Goal: Task Accomplishment & Management: Complete application form

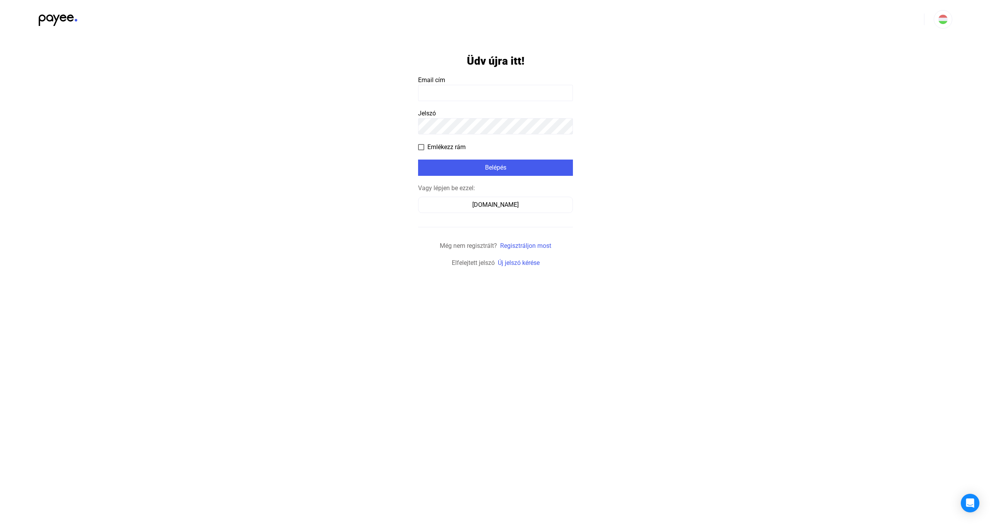
click at [480, 96] on input at bounding box center [495, 93] width 155 height 16
click at [480, 82] on payee-form-field "Email cím" at bounding box center [495, 89] width 155 height 26
click at [482, 96] on input at bounding box center [495, 93] width 155 height 16
type input "**********"
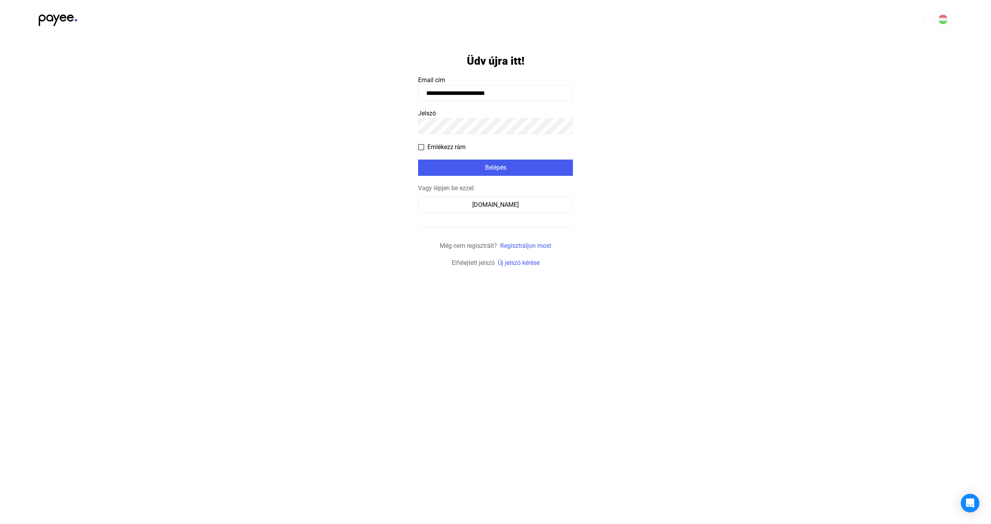
click at [493, 92] on input "**********" at bounding box center [495, 93] width 155 height 16
click at [446, 169] on div "Belépés" at bounding box center [495, 167] width 150 height 9
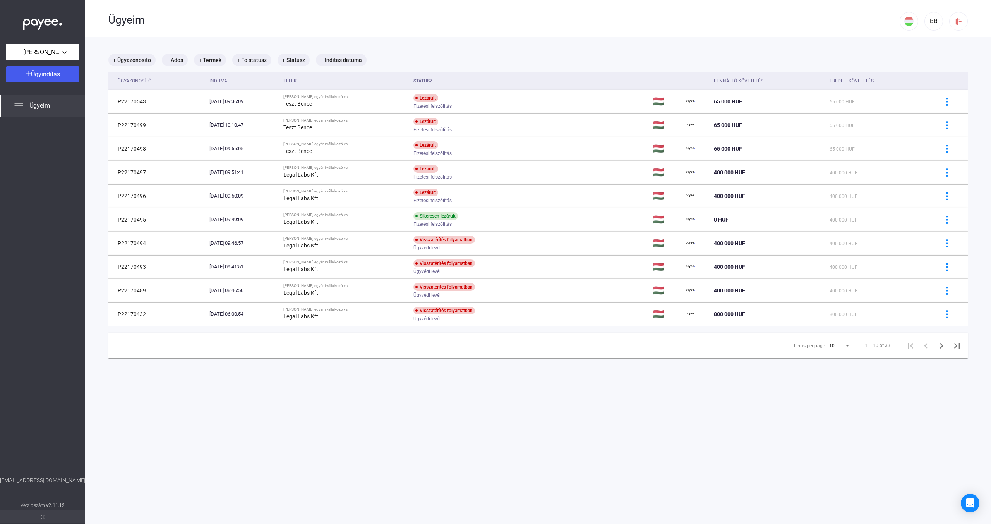
click at [817, 34] on div "Ügyeim" at bounding box center [503, 19] width 791 height 38
click at [66, 74] on div "Ügyindítás" at bounding box center [43, 74] width 68 height 9
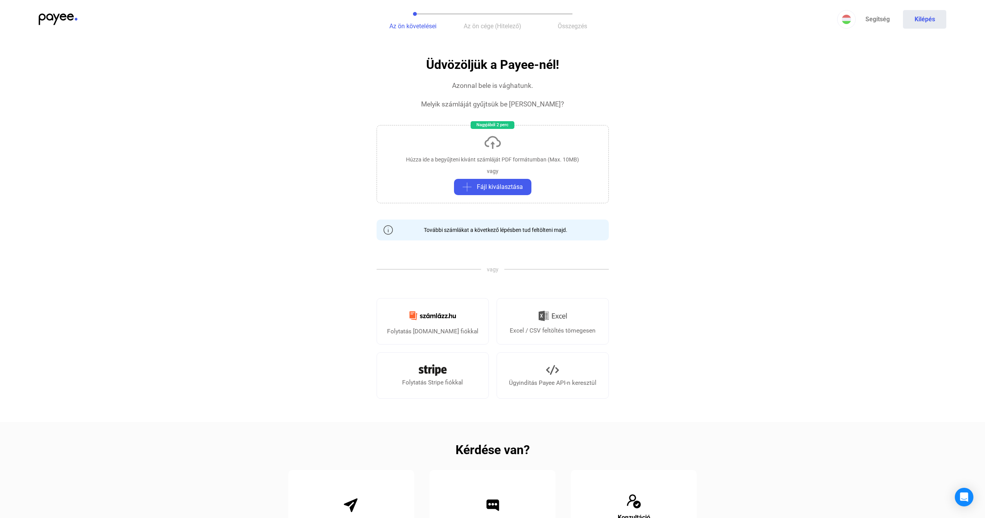
click at [665, 103] on app-invoice "Üdvözöljük a Payee-nél! Azonnal bele is vághatunk. Melyik számláját gyűjtsük be…" at bounding box center [492, 336] width 985 height 557
click at [777, 75] on app-invoice "Üdvözöljük a Payee-nél! Azonnal bele is vághatunk. Melyik számláját gyűjtsük be…" at bounding box center [492, 336] width 985 height 557
click at [515, 186] on span "Fájl kiválasztása" at bounding box center [500, 186] width 46 height 9
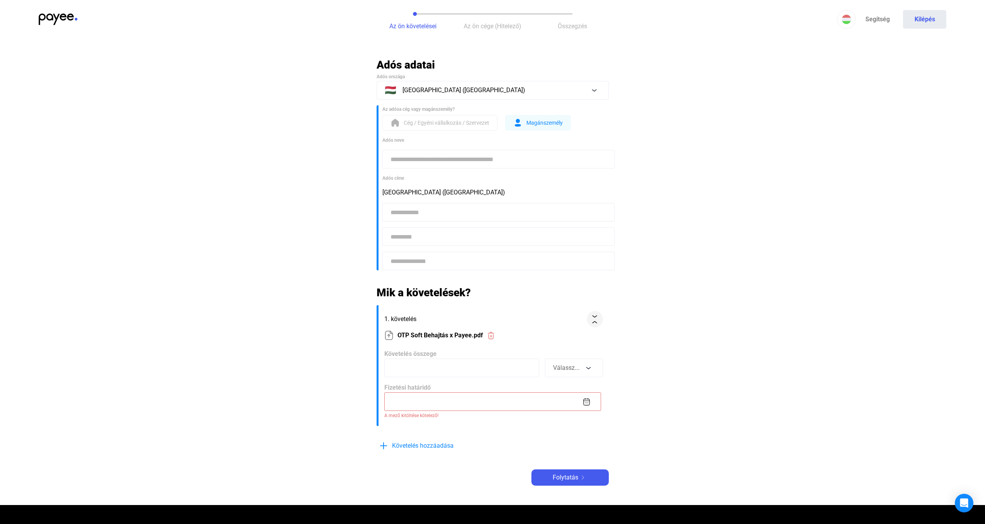
scroll to position [93, 0]
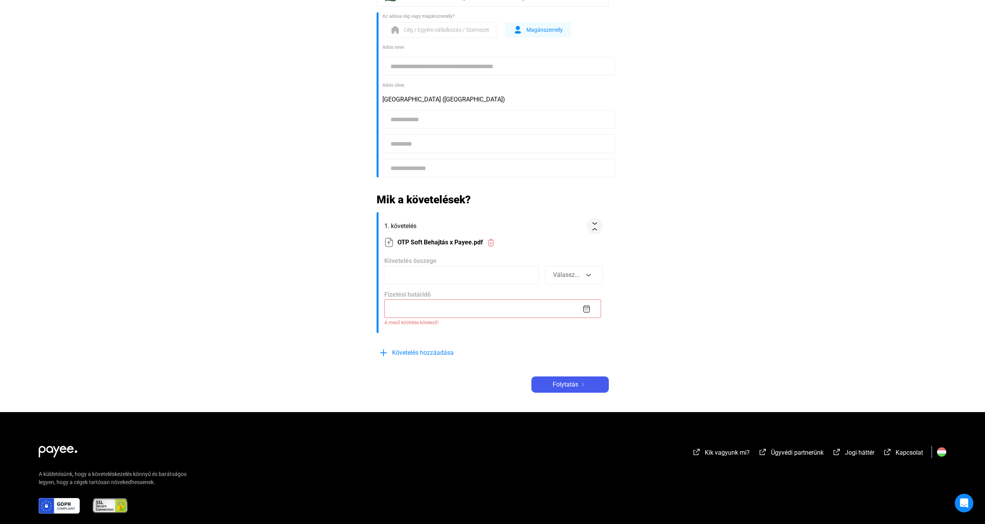
click at [475, 269] on input at bounding box center [461, 275] width 155 height 19
type input "*****"
click at [661, 272] on main "Automatikusan mentve Adós adatai Adós országa 🇭🇺 [GEOGRAPHIC_DATA] ([GEOGRAPHIC…" at bounding box center [492, 188] width 985 height 447
click at [559, 273] on span "Válassz..." at bounding box center [566, 274] width 26 height 7
click at [564, 332] on button "HUF" at bounding box center [574, 330] width 58 height 19
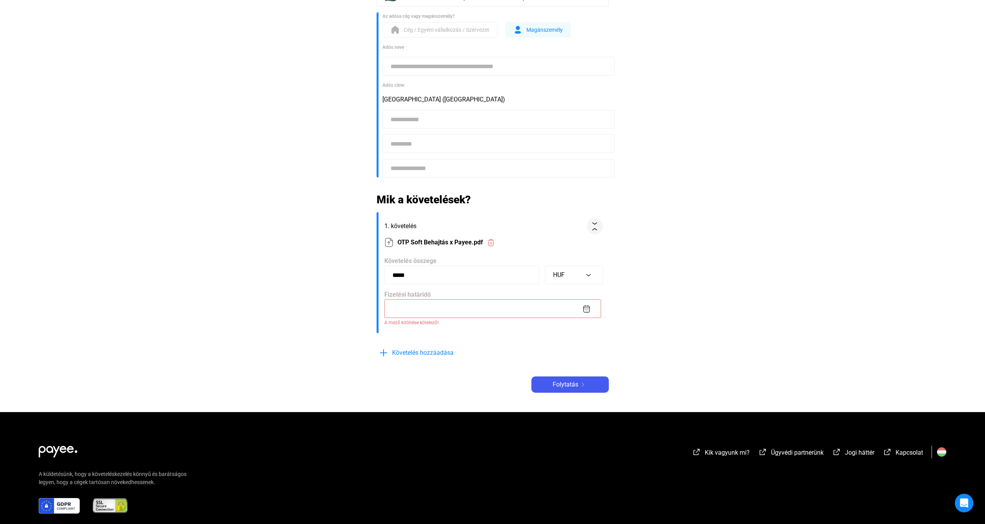
click at [543, 309] on input at bounding box center [492, 308] width 217 height 19
click at [587, 311] on img at bounding box center [587, 309] width 8 height 8
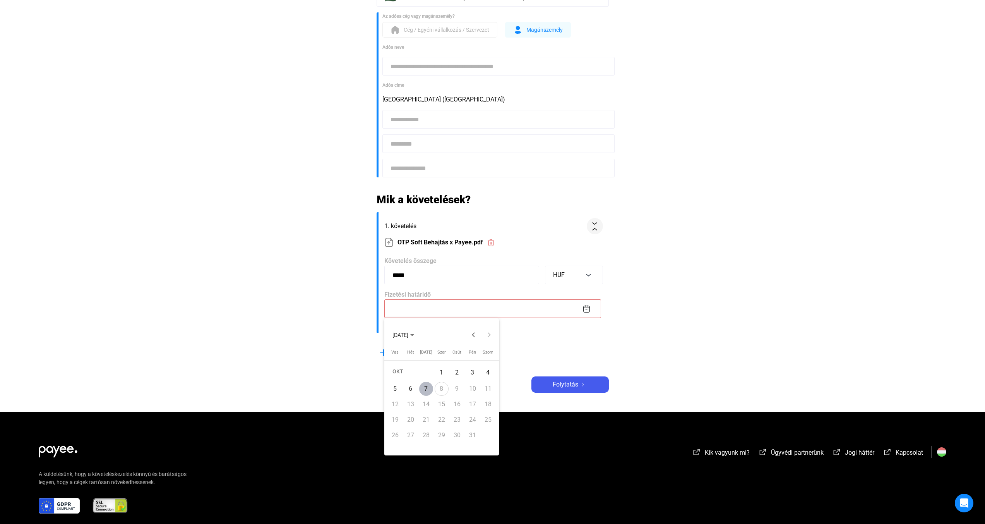
click at [453, 376] on div "2" at bounding box center [457, 372] width 14 height 16
type input "**********"
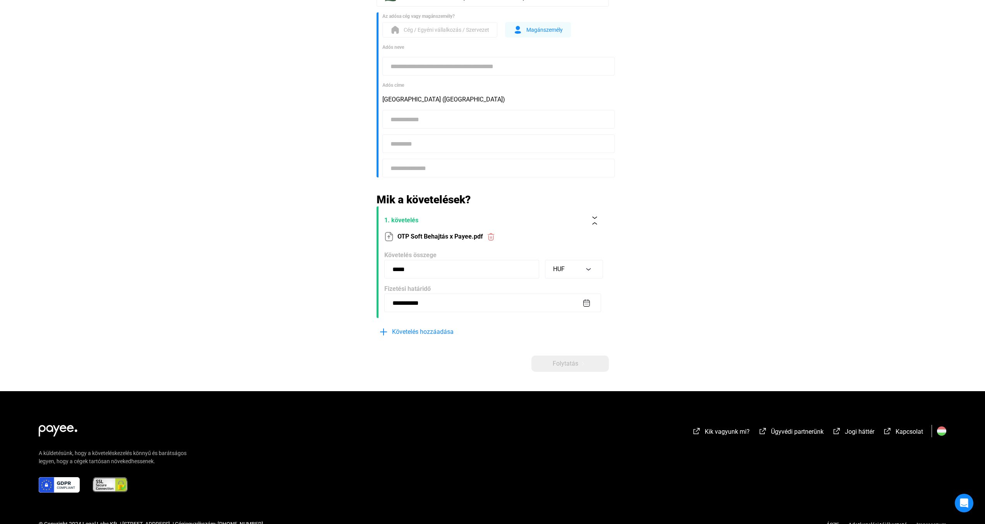
click at [619, 303] on main "**********" at bounding box center [492, 178] width 985 height 426
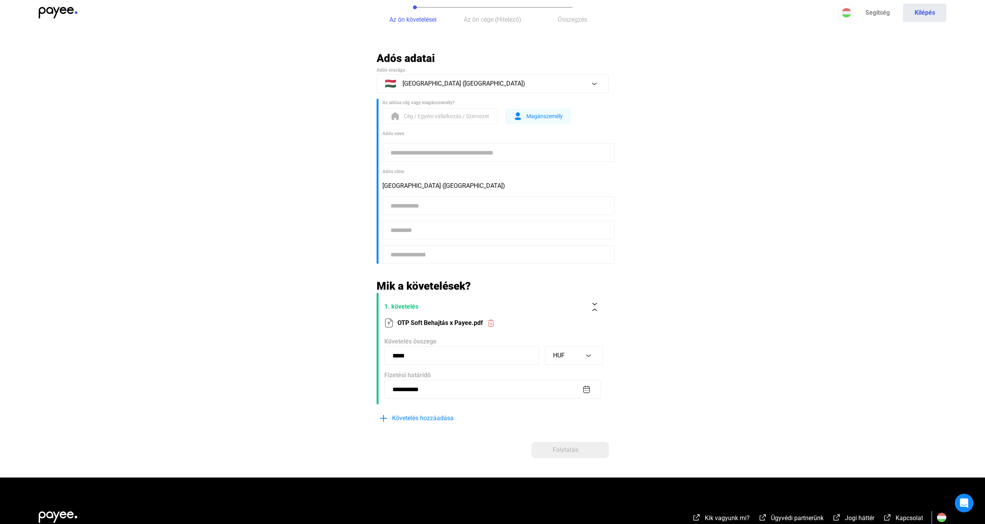
scroll to position [0, 0]
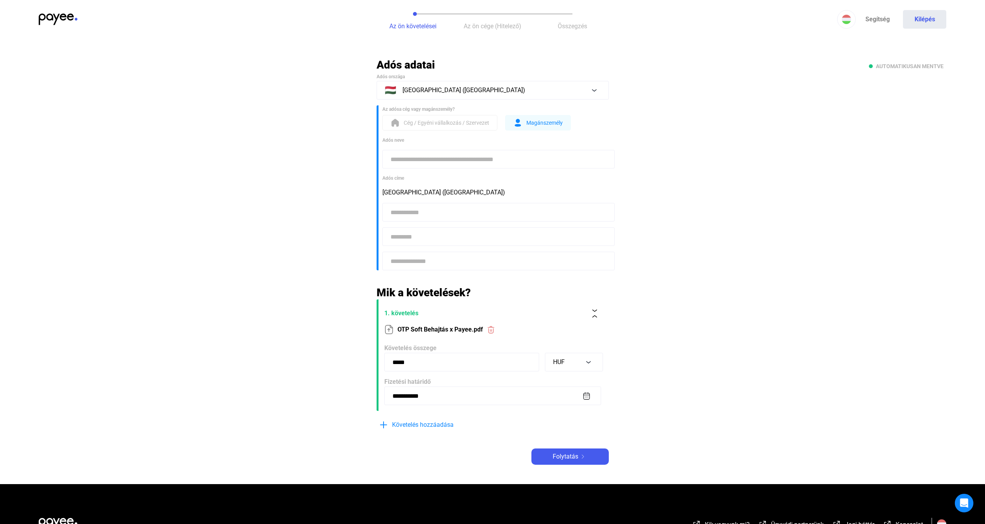
click at [436, 124] on span "Cég / Egyéni vállalkozás / Szervezet" at bounding box center [447, 122] width 86 height 9
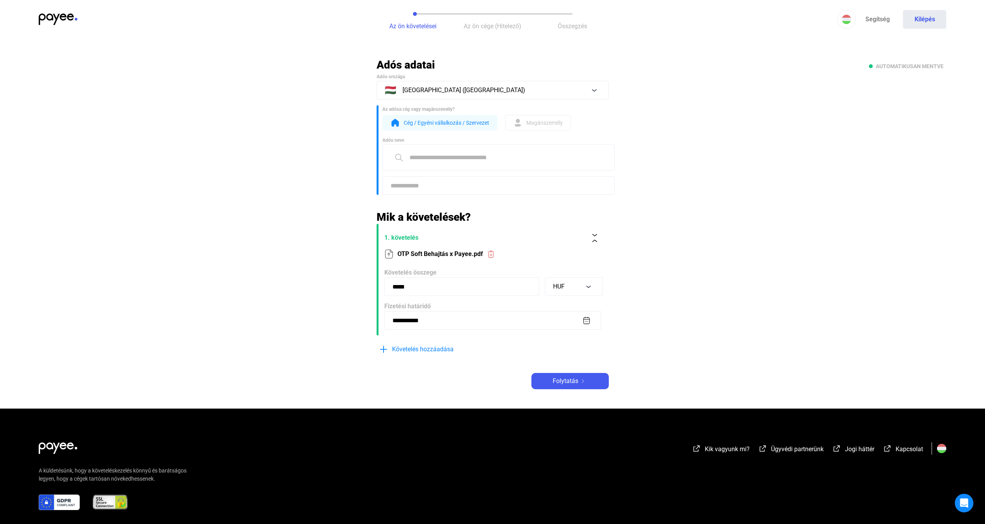
click at [545, 117] on button "Magánszemély" at bounding box center [538, 122] width 66 height 15
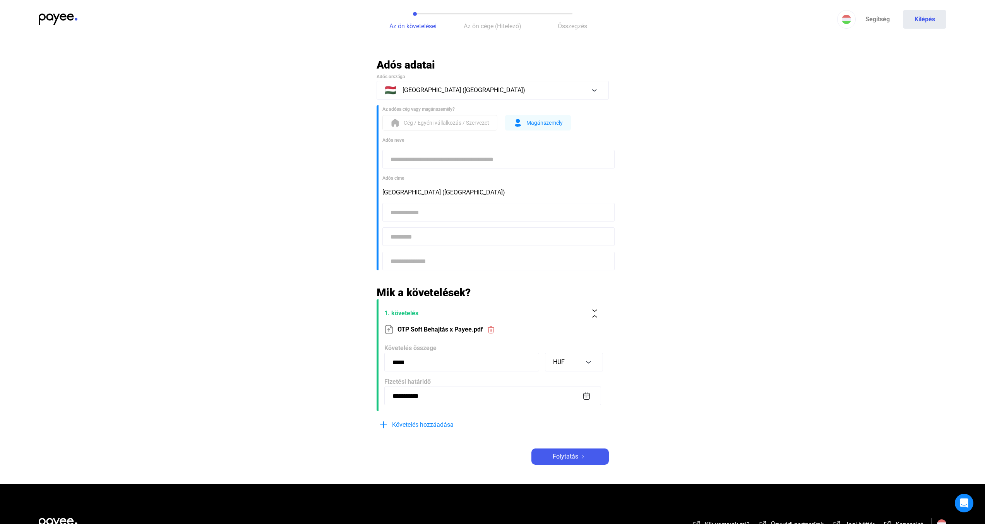
click at [516, 167] on input at bounding box center [499, 159] width 232 height 19
click at [572, 453] on span "Folytatás" at bounding box center [566, 456] width 26 height 9
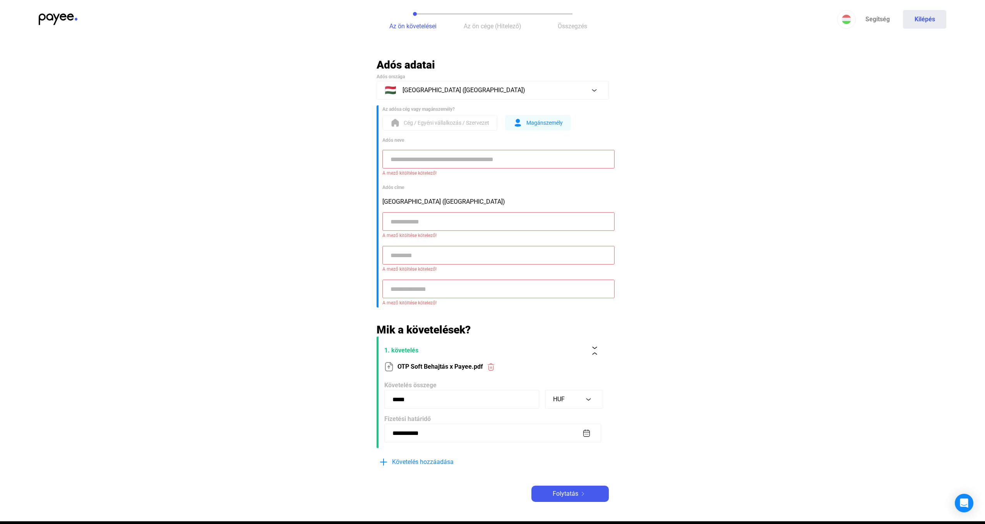
click at [66, 17] on img at bounding box center [58, 20] width 39 height 12
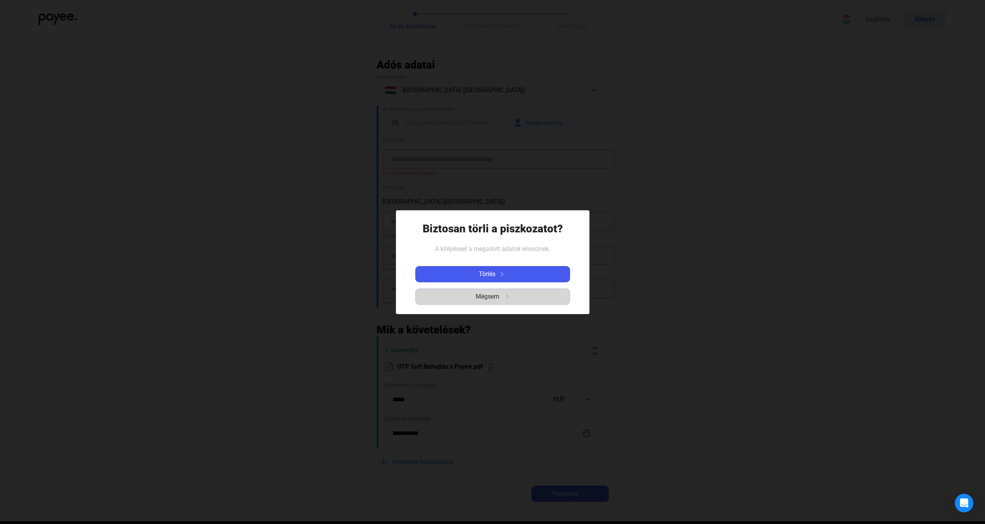
click at [505, 293] on div "Mégsem" at bounding box center [492, 296] width 149 height 9
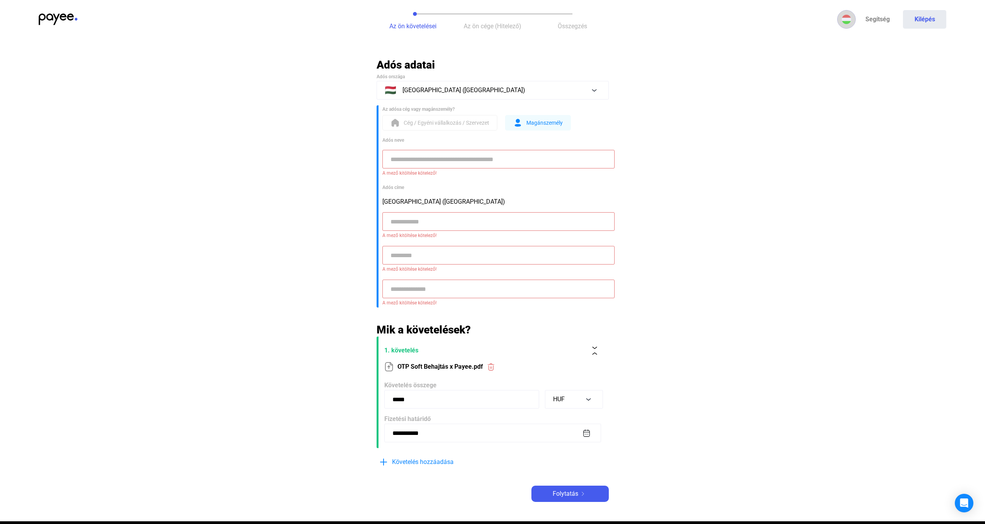
click at [851, 21] on img at bounding box center [846, 19] width 9 height 9
click at [851, 52] on img at bounding box center [848, 56] width 9 height 9
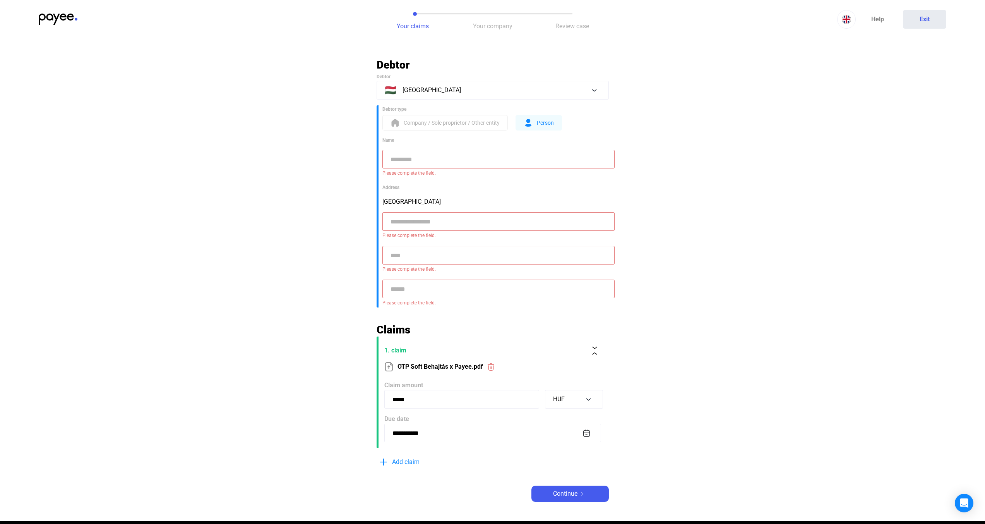
click at [724, 117] on main "**********" at bounding box center [492, 289] width 985 height 463
click at [440, 158] on input at bounding box center [499, 159] width 232 height 19
click at [706, 93] on main "**********" at bounding box center [492, 289] width 985 height 463
click at [495, 364] on img at bounding box center [491, 367] width 8 height 8
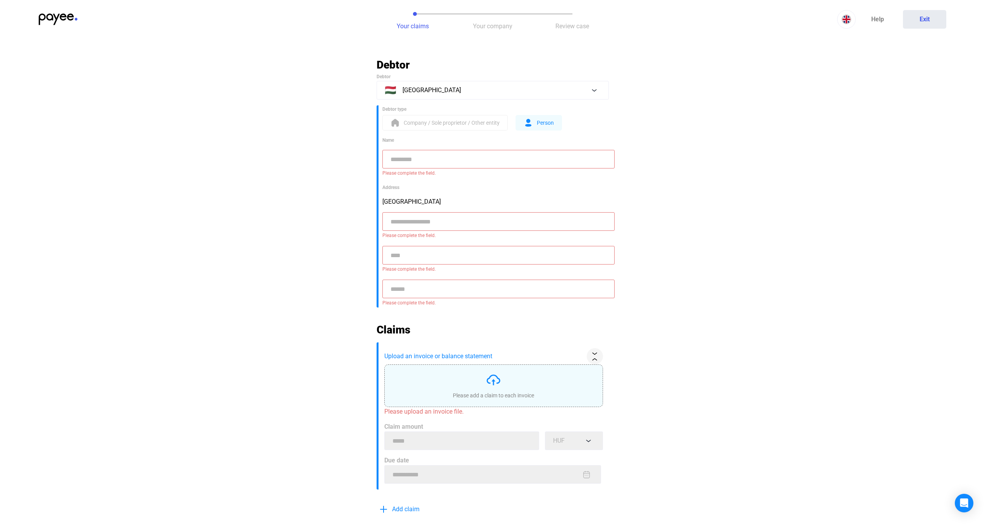
click at [503, 381] on div "Please add a claim to each invoice" at bounding box center [493, 385] width 81 height 27
click at [633, 355] on main "**********" at bounding box center [492, 313] width 985 height 510
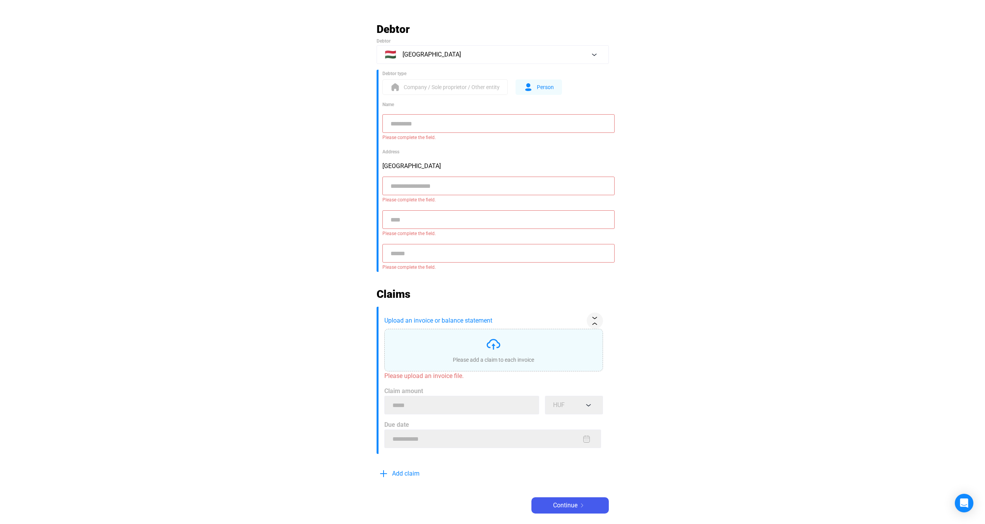
scroll to position [130, 0]
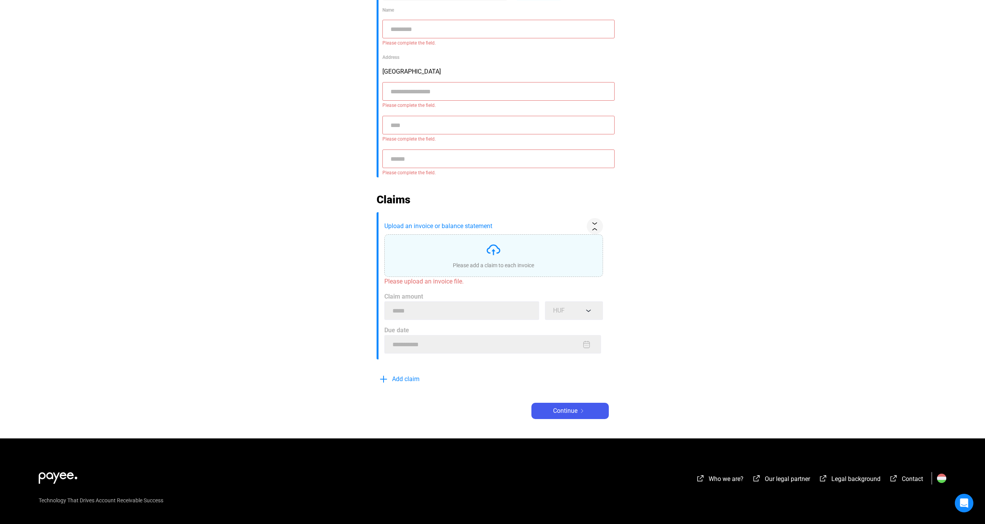
click at [616, 465] on div "Who we are? Our legal partner Legal background Contact Technology That Drives A…" at bounding box center [492, 514] width 985 height 153
click at [568, 410] on span "Continue" at bounding box center [565, 410] width 24 height 9
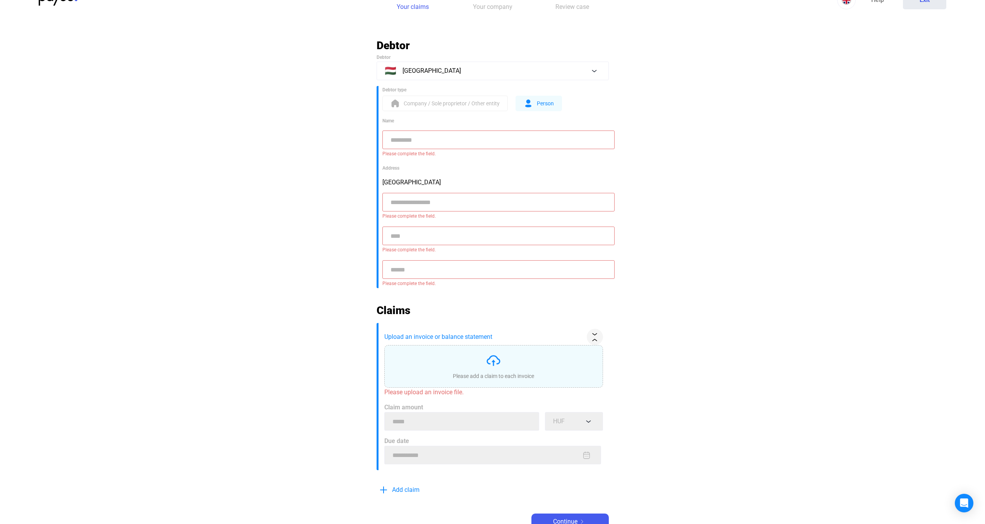
scroll to position [0, 0]
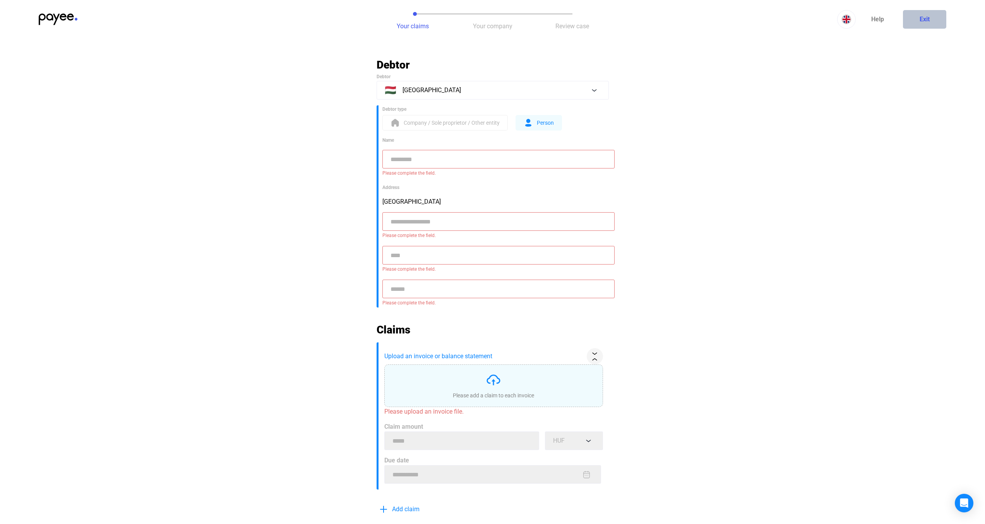
click at [908, 17] on button "Exit" at bounding box center [924, 19] width 43 height 19
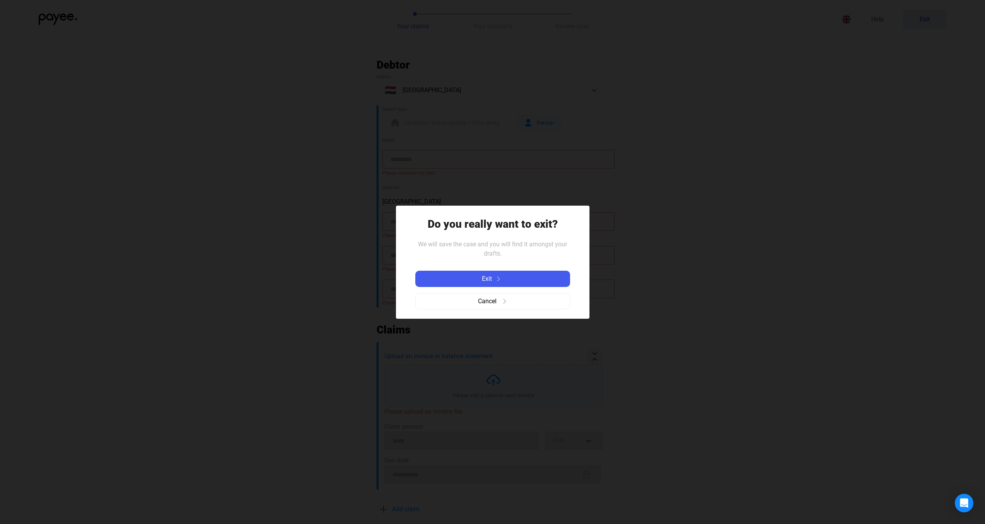
click at [542, 269] on div "Exit Cancel" at bounding box center [492, 289] width 155 height 51
click at [542, 277] on div "Exit" at bounding box center [493, 278] width 150 height 9
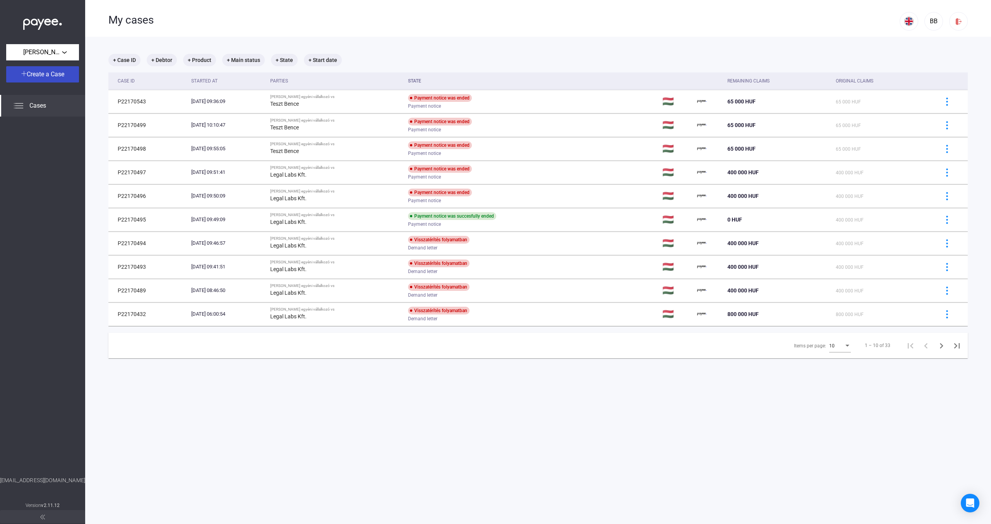
click at [51, 77] on span "Create a Case" at bounding box center [46, 73] width 38 height 7
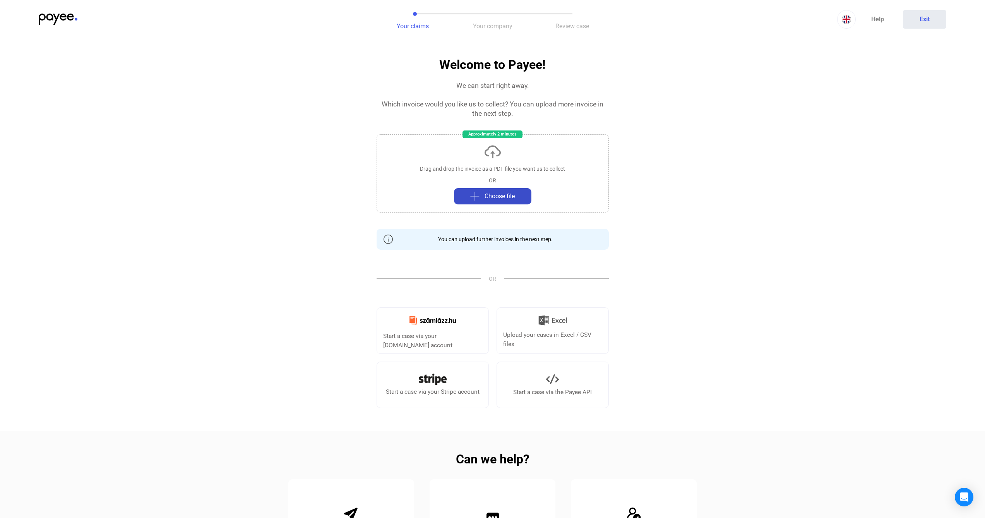
click at [515, 196] on span "Choose file" at bounding box center [500, 196] width 30 height 9
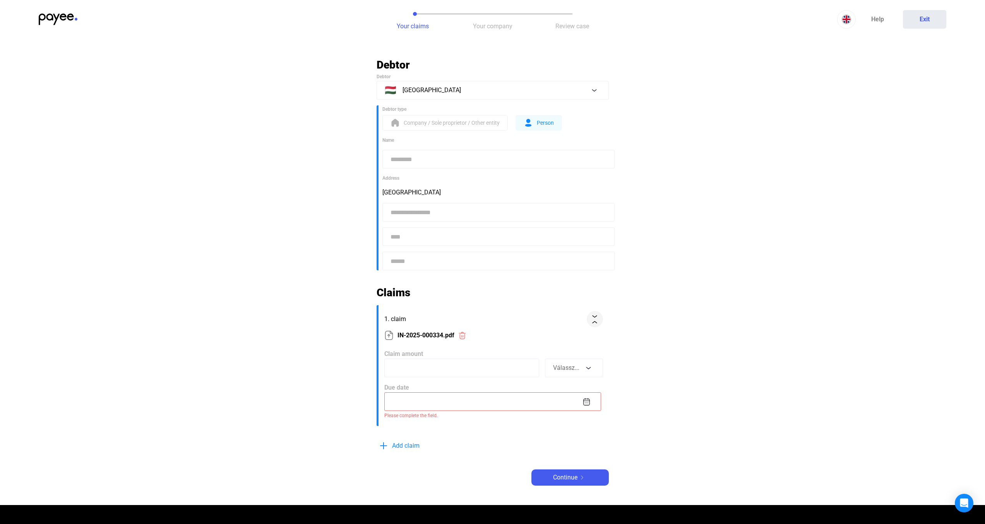
click at [446, 166] on input at bounding box center [499, 159] width 232 height 19
type input "*"
type input "**********"
click at [489, 84] on button "🇭🇺 [GEOGRAPHIC_DATA]" at bounding box center [493, 90] width 232 height 19
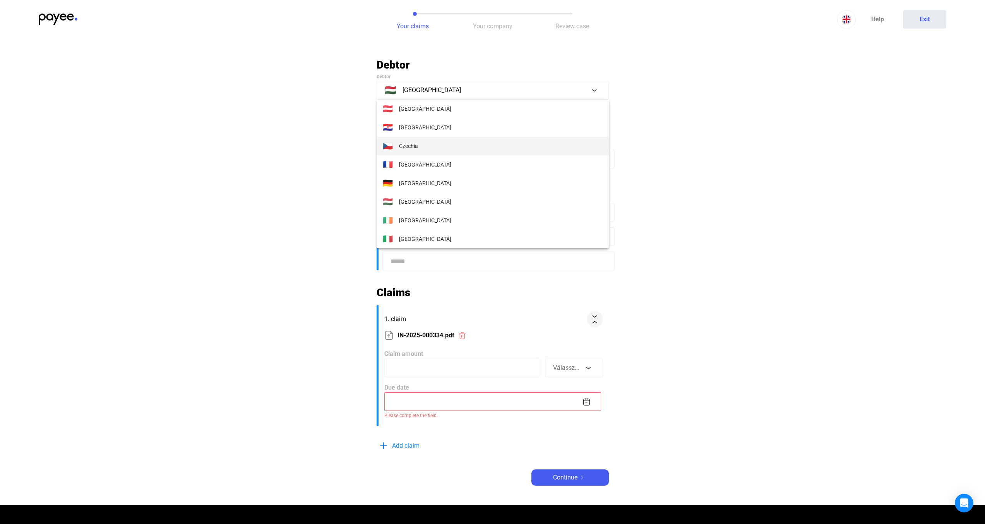
click at [427, 142] on button "🇨🇿 [GEOGRAPHIC_DATA]" at bounding box center [493, 146] width 232 height 19
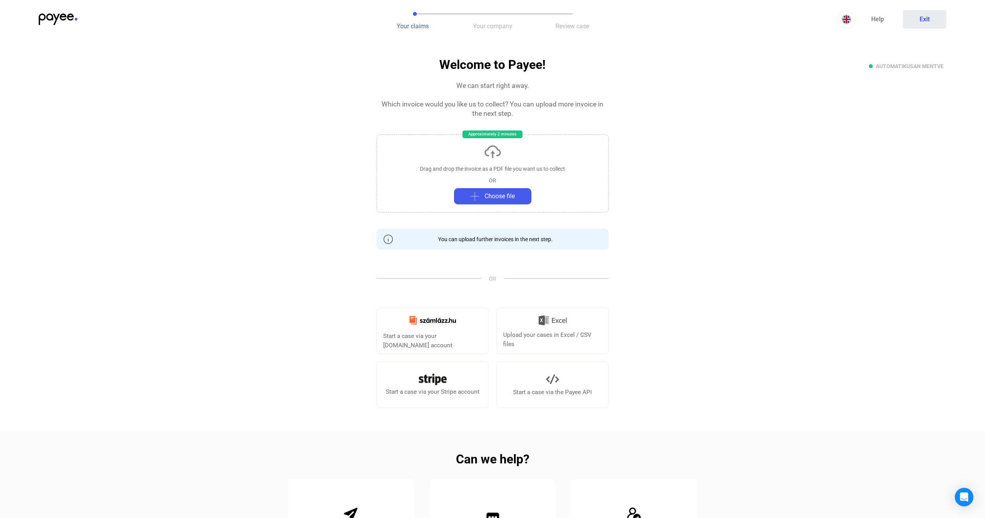
click at [408, 214] on section "Welcome to Payee! We can start right away. Which invoice would you like us to c…" at bounding box center [493, 233] width 232 height 350
click at [493, 194] on span "Choose file" at bounding box center [500, 196] width 30 height 9
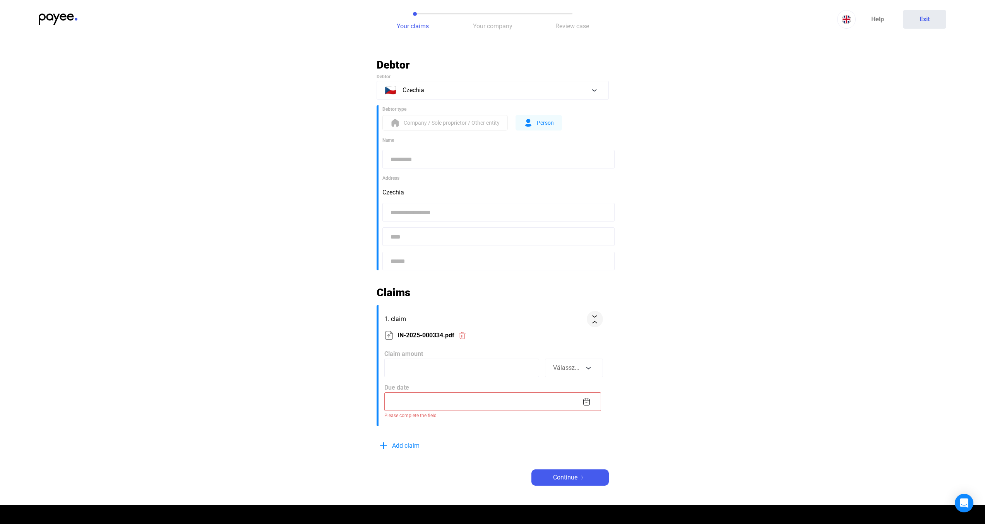
click at [441, 162] on input at bounding box center [499, 159] width 232 height 19
type input "**********"
click at [432, 207] on input at bounding box center [499, 212] width 232 height 19
type input "*****"
click at [426, 234] on input at bounding box center [499, 236] width 232 height 19
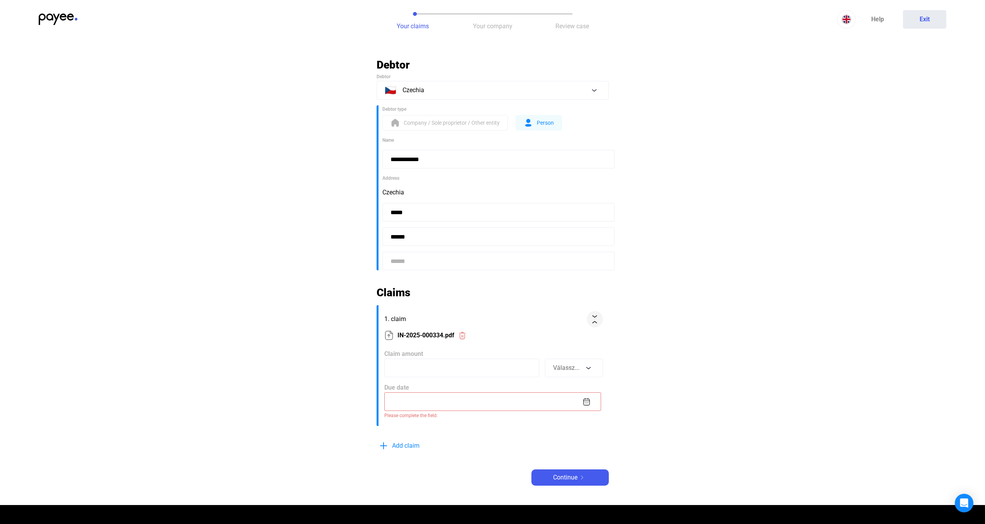
type input "******"
click at [415, 258] on input at bounding box center [499, 261] width 232 height 19
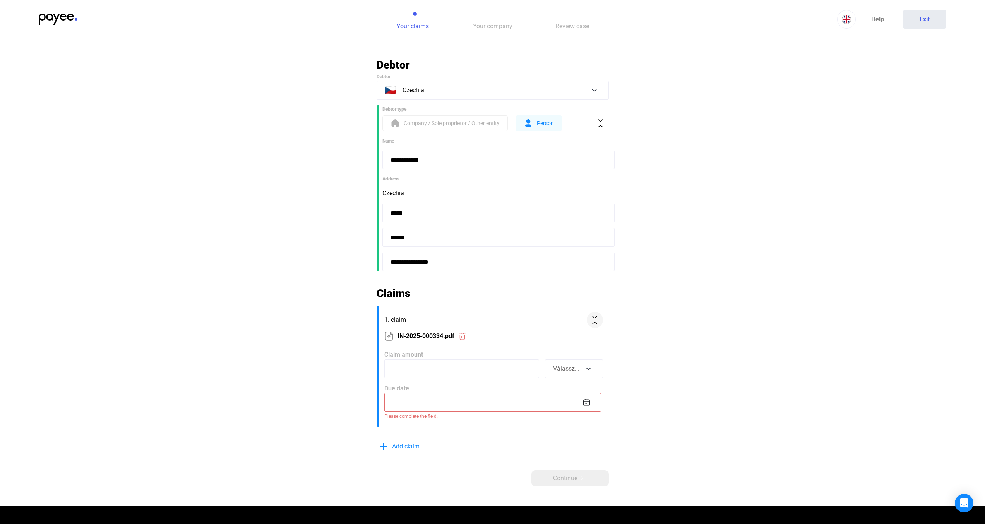
type input "**********"
click at [448, 367] on input at bounding box center [461, 368] width 155 height 19
type input "*****"
click at [585, 369] on button "Válassz..." at bounding box center [574, 368] width 58 height 19
click at [576, 345] on button "HUF" at bounding box center [574, 350] width 58 height 19
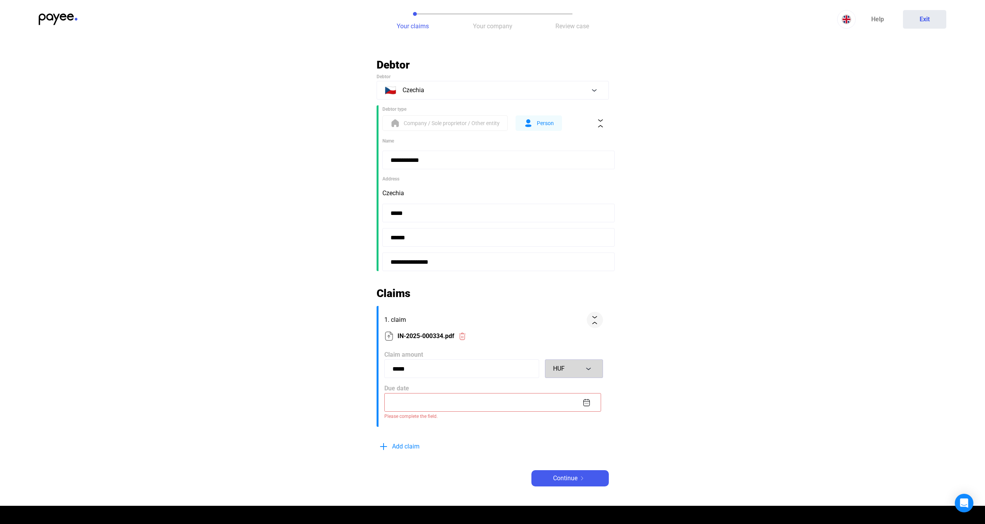
click at [576, 367] on div "HUF" at bounding box center [568, 368] width 30 height 9
click at [573, 280] on button "CZK" at bounding box center [574, 275] width 58 height 19
click at [492, 407] on input at bounding box center [492, 402] width 217 height 19
click at [582, 405] on input at bounding box center [492, 402] width 217 height 19
click at [586, 402] on img at bounding box center [587, 402] width 8 height 8
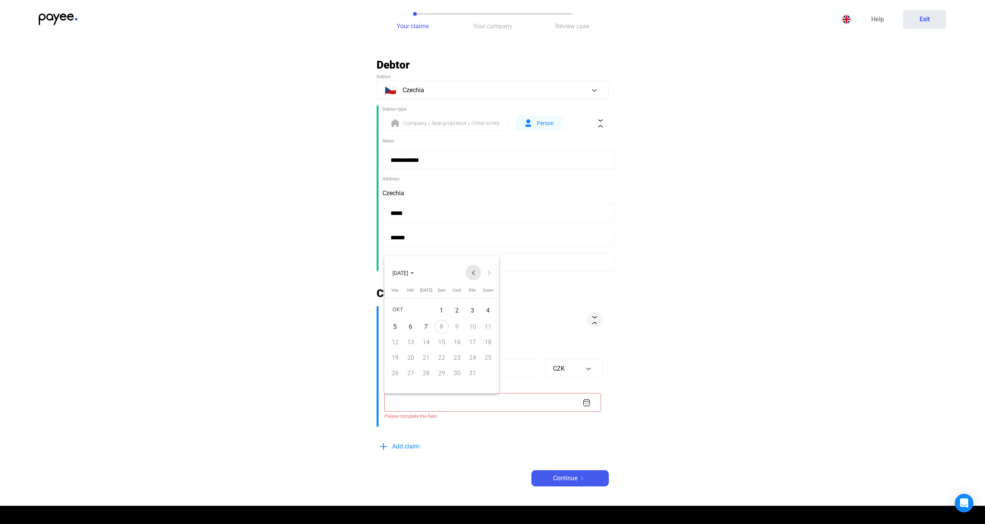
click at [470, 273] on button "Previous month" at bounding box center [473, 272] width 15 height 15
click at [440, 324] on div "3" at bounding box center [442, 325] width 14 height 14
type input "**********"
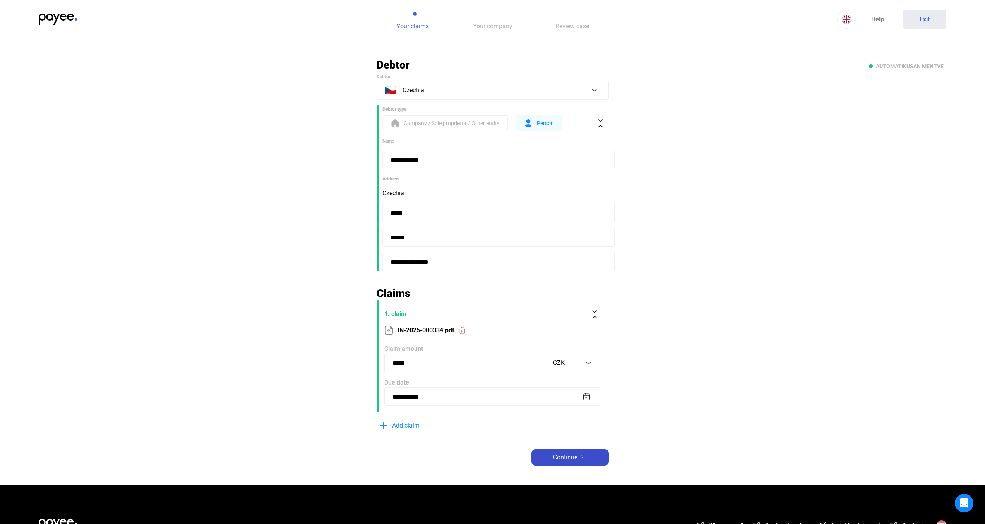
click at [589, 457] on div "Continue" at bounding box center [570, 457] width 73 height 9
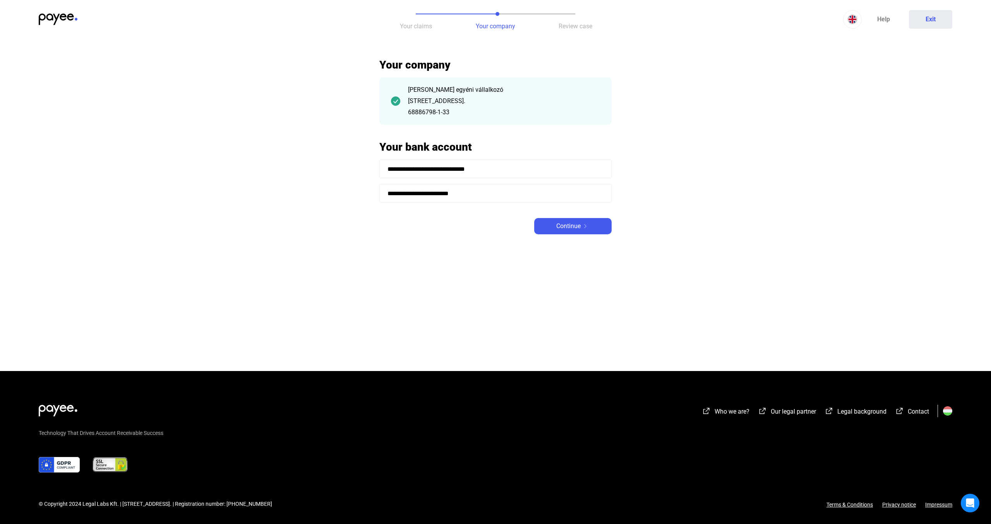
click at [628, 76] on main "**********" at bounding box center [495, 214] width 991 height 313
click at [932, 18] on button "Exit" at bounding box center [930, 19] width 43 height 19
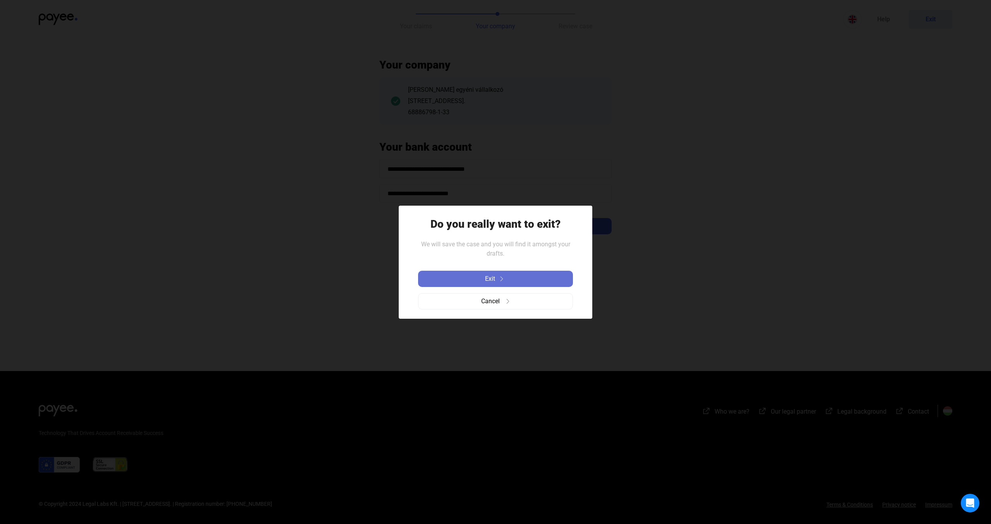
click at [536, 277] on div "Exit" at bounding box center [495, 278] width 150 height 9
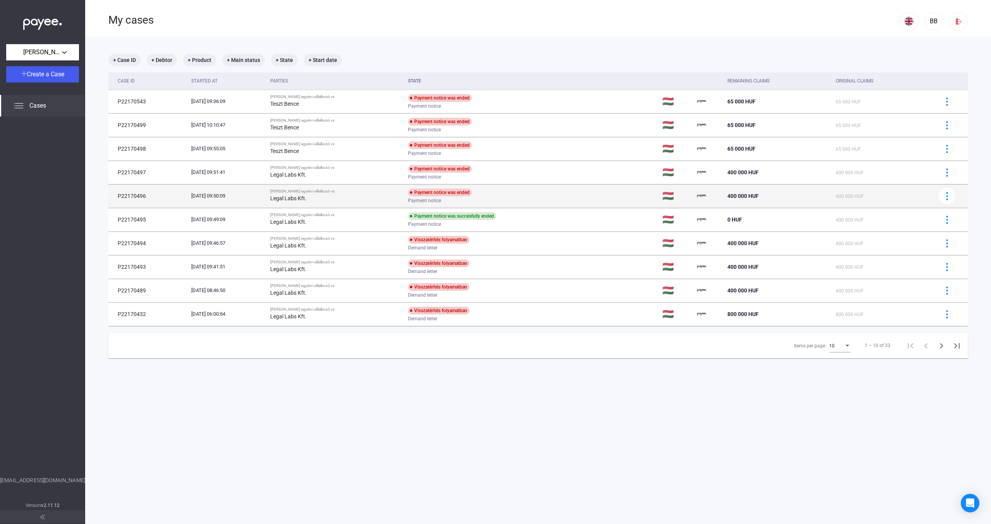
click at [522, 201] on div "Payment notice" at bounding box center [470, 201] width 124 height 6
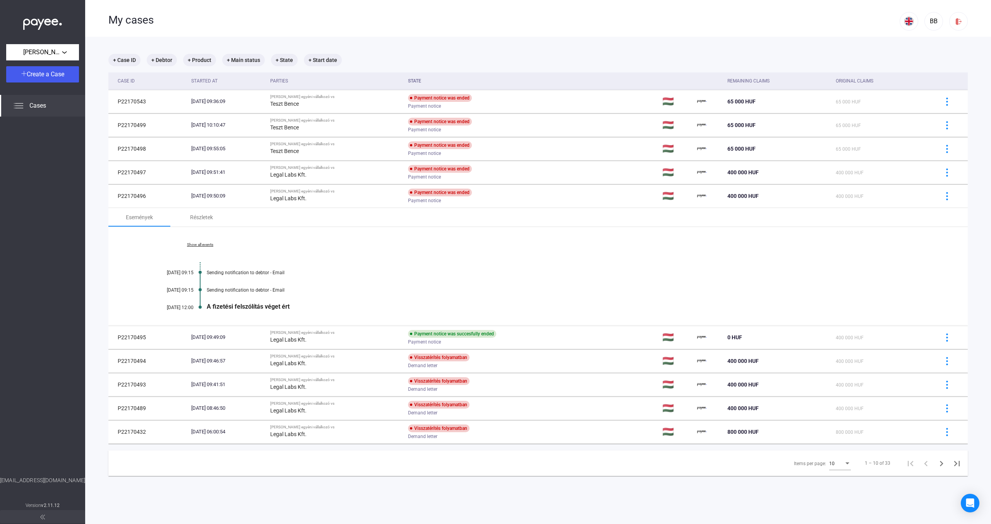
click at [525, 216] on div "Események Részletek" at bounding box center [538, 217] width 860 height 19
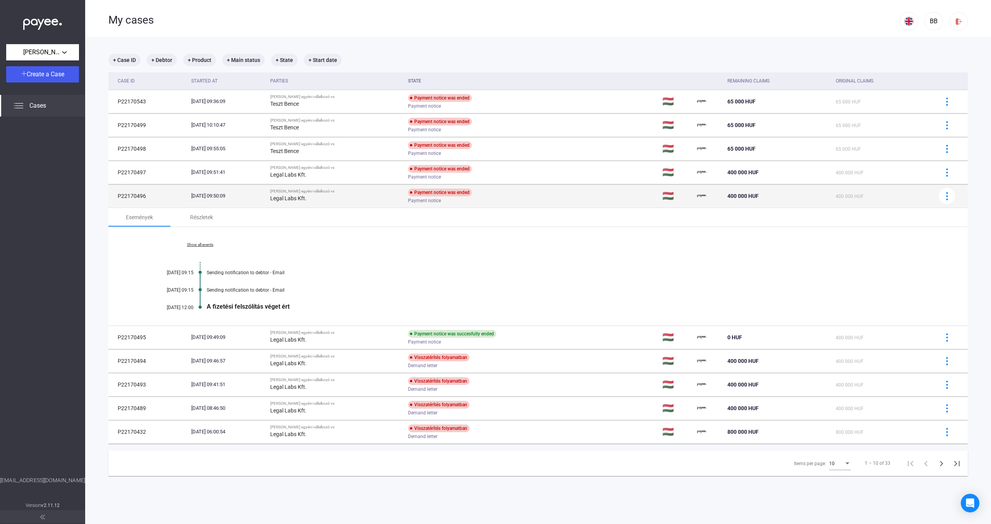
click at [511, 199] on div "Payment notice" at bounding box center [470, 201] width 124 height 6
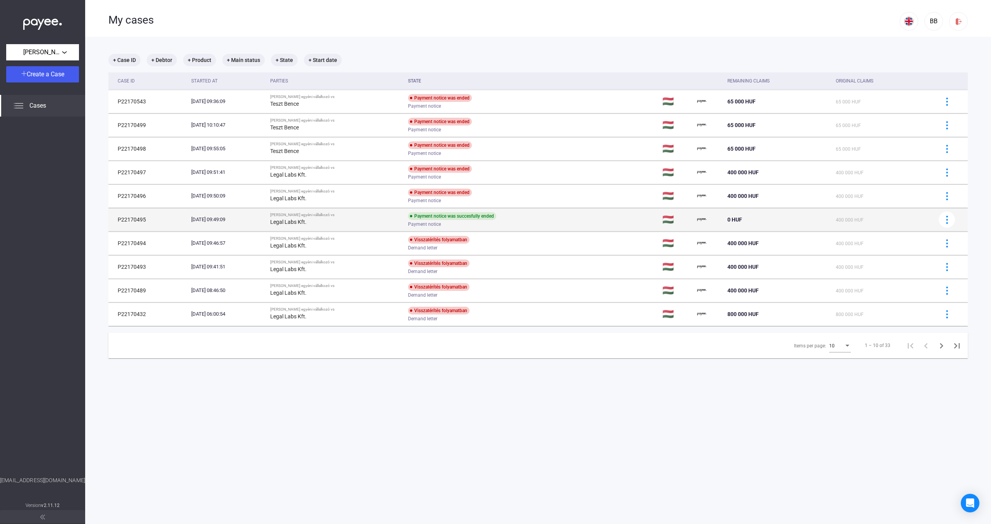
click at [520, 221] on div "Payment notice" at bounding box center [470, 224] width 124 height 6
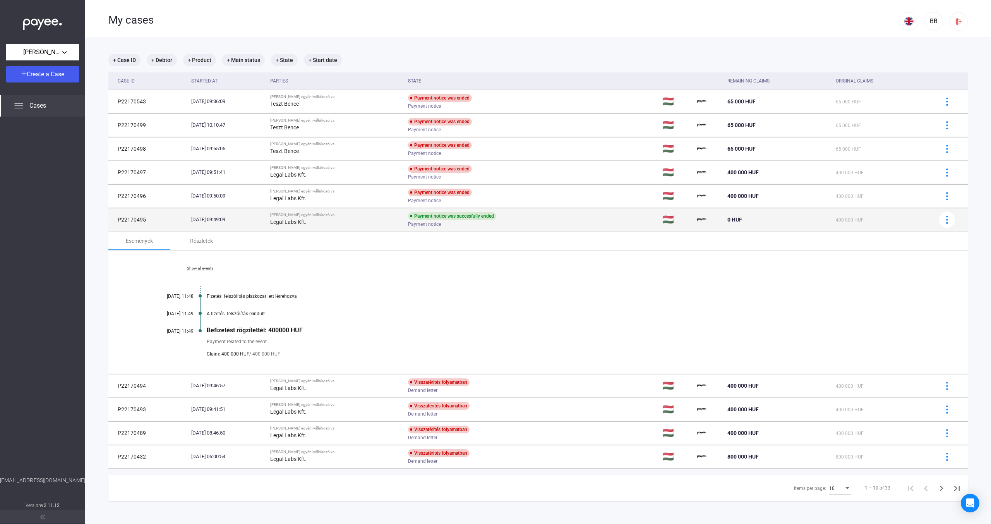
click at [520, 221] on div "Payment notice" at bounding box center [470, 224] width 124 height 6
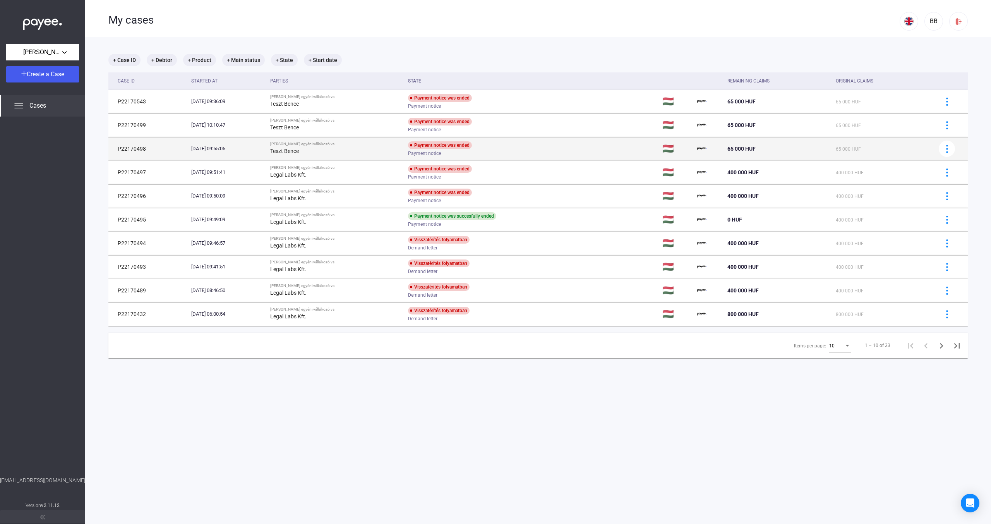
click at [532, 144] on div "Payment notice was ended Payment notice" at bounding box center [470, 148] width 124 height 15
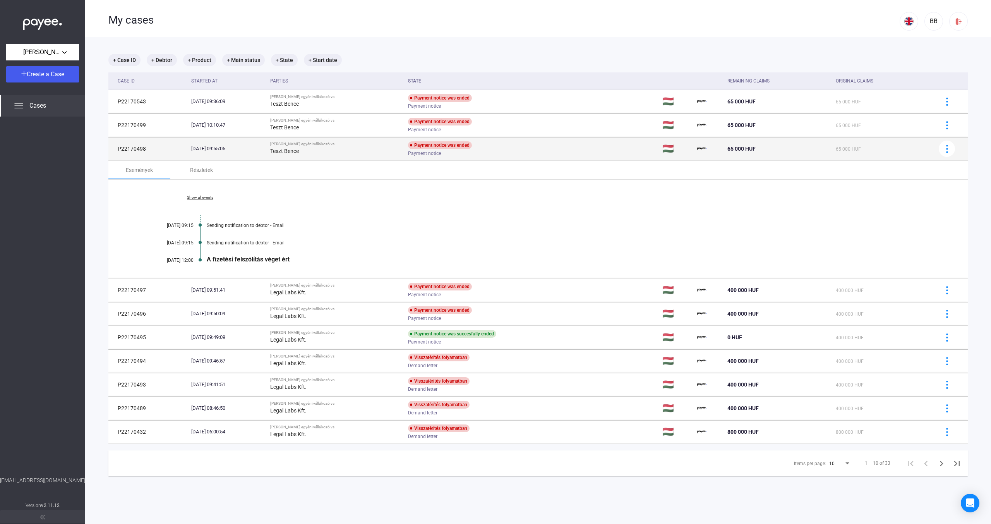
click at [532, 144] on div "Payment notice was ended Payment notice" at bounding box center [470, 148] width 124 height 15
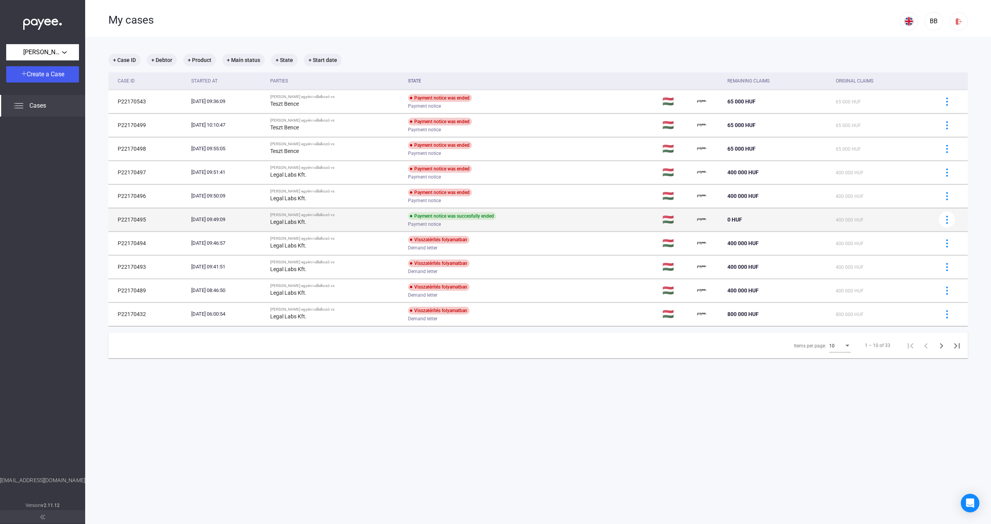
click at [527, 222] on div "Payment notice" at bounding box center [470, 224] width 124 height 6
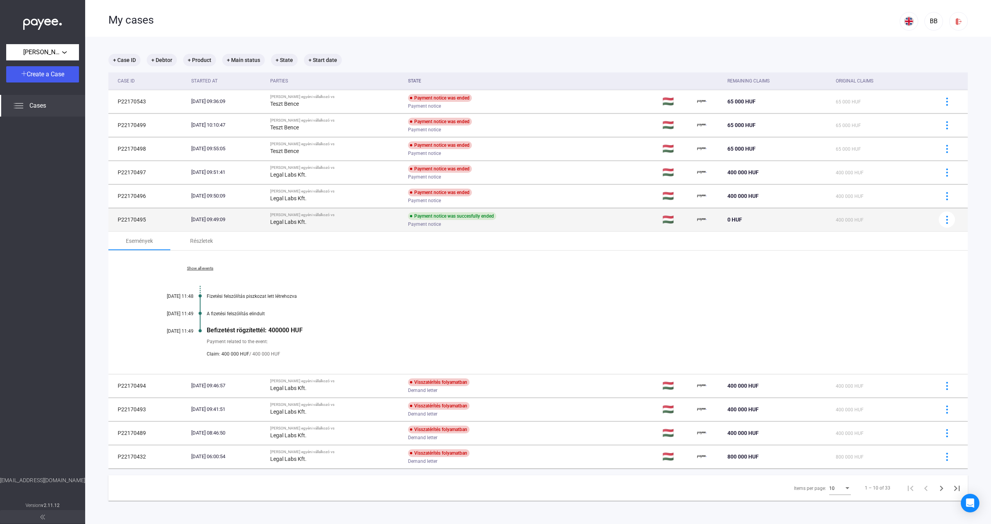
click at [527, 222] on div "Payment notice" at bounding box center [470, 224] width 124 height 6
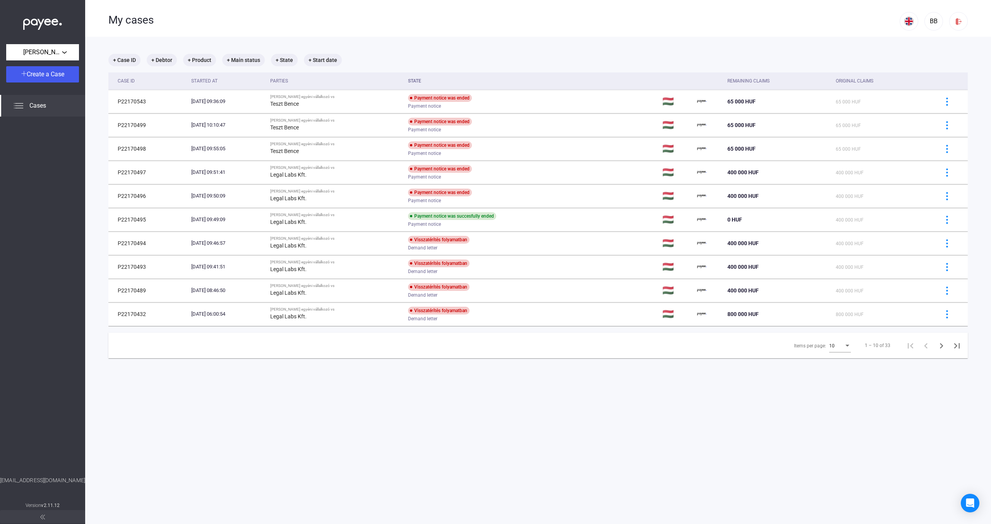
click at [405, 81] on th "Parties" at bounding box center [336, 80] width 138 height 17
click at [426, 80] on th "State" at bounding box center [532, 80] width 254 height 17
click at [245, 58] on mat-chip "+ Main status" at bounding box center [243, 60] width 43 height 12
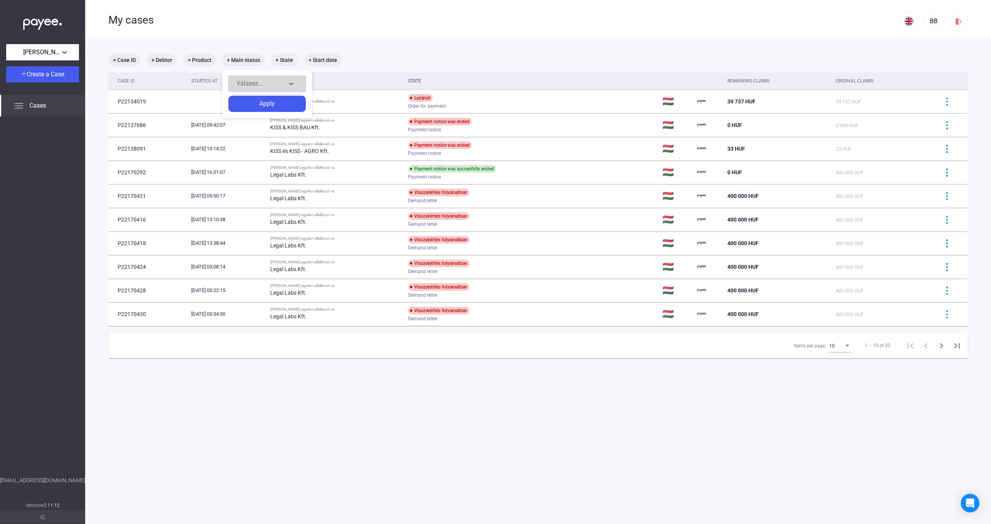
click at [257, 82] on span "Válassz..." at bounding box center [250, 83] width 26 height 7
click at [265, 119] on button "Ongoing" at bounding box center [270, 119] width 77 height 19
click at [275, 102] on div "Apply" at bounding box center [267, 103] width 73 height 9
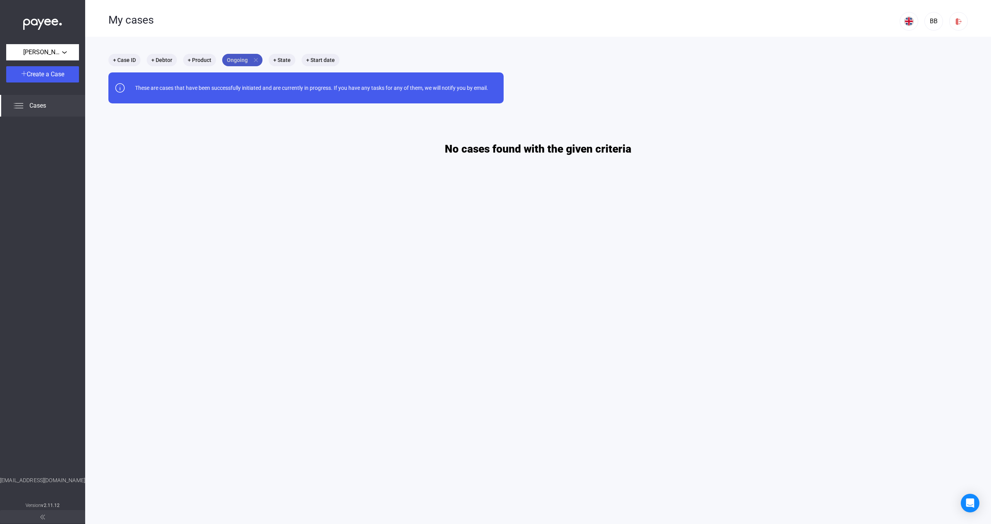
click at [254, 60] on mat-chip "Ongoing close" at bounding box center [242, 60] width 40 height 12
click at [259, 60] on div at bounding box center [495, 262] width 991 height 524
click at [259, 60] on mat-icon "close" at bounding box center [255, 60] width 7 height 7
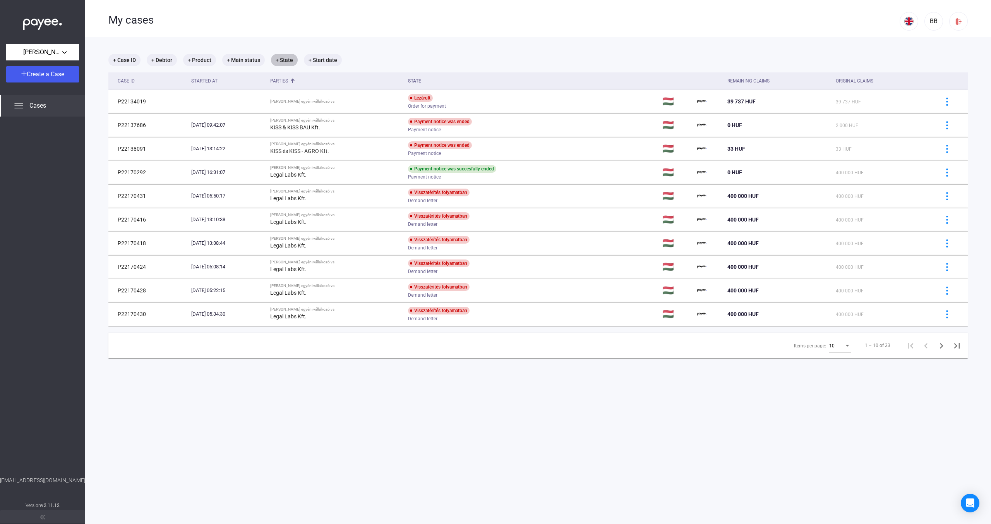
click at [285, 61] on mat-chip "+ State" at bounding box center [284, 60] width 27 height 12
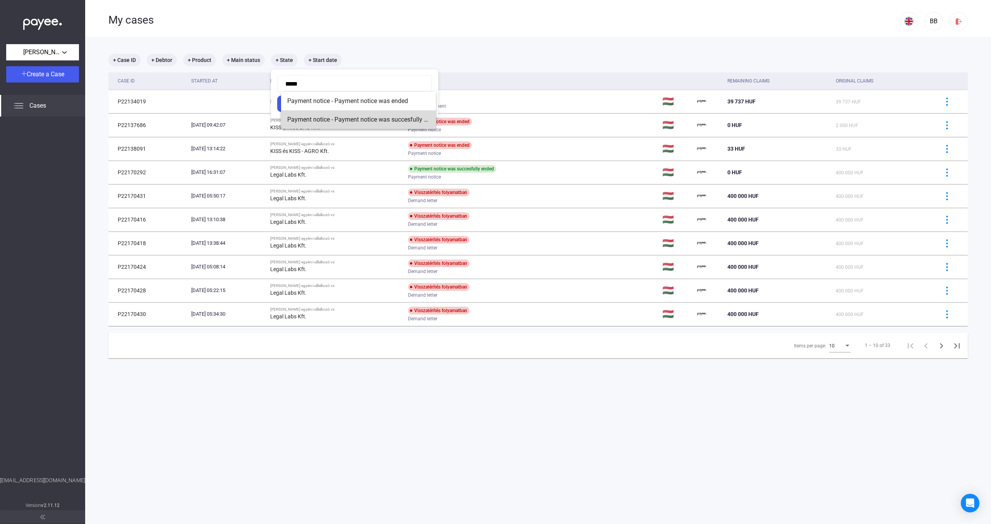
click at [391, 116] on span "Payment notice - Payment notice was succesfully ended" at bounding box center [358, 119] width 142 height 9
type input "**********"
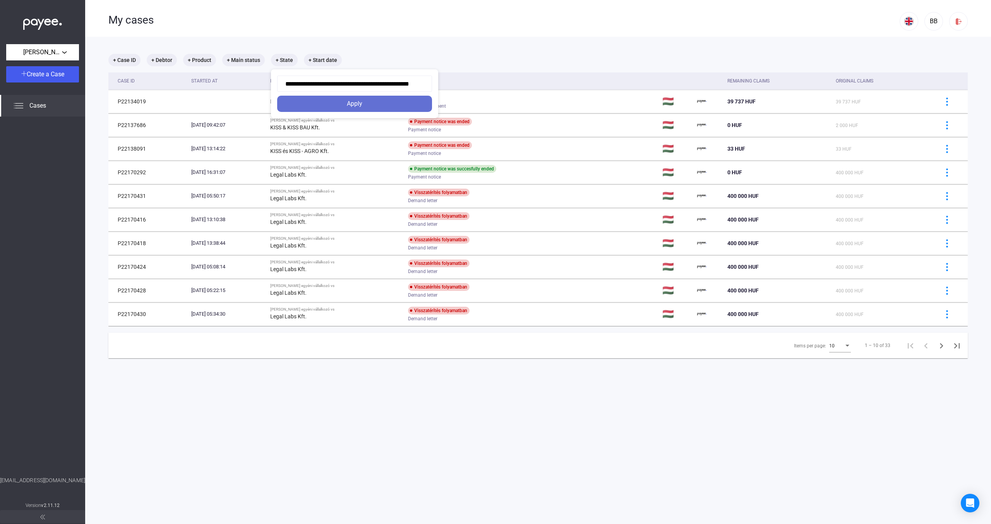
click at [383, 107] on div "Apply" at bounding box center [355, 103] width 150 height 9
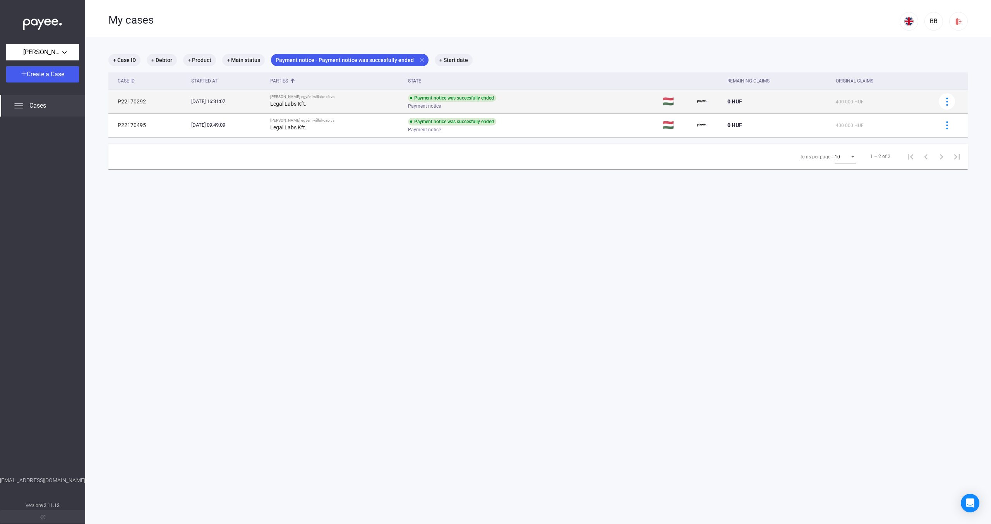
click at [525, 111] on td "Payment notice was succesfully ended Payment notice" at bounding box center [532, 101] width 254 height 23
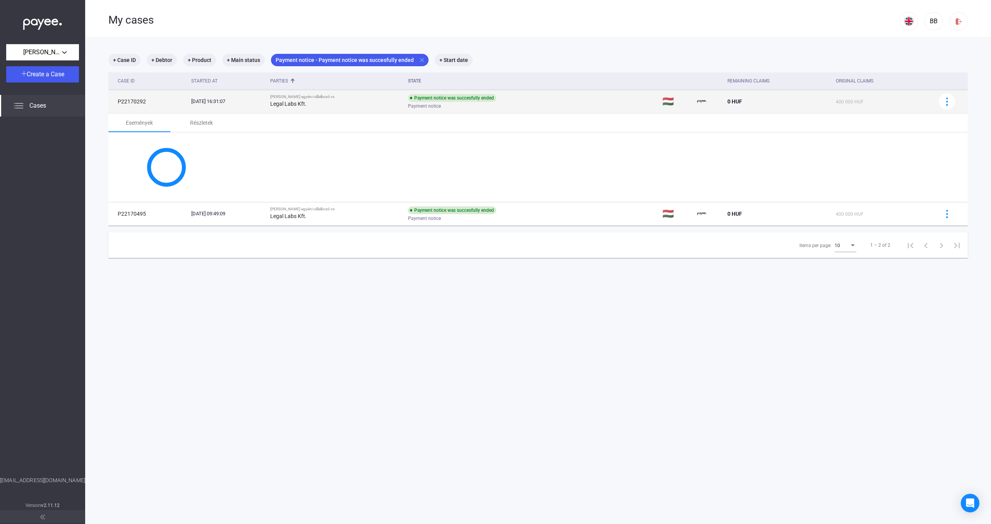
click at [529, 108] on div "Payment notice" at bounding box center [470, 106] width 124 height 6
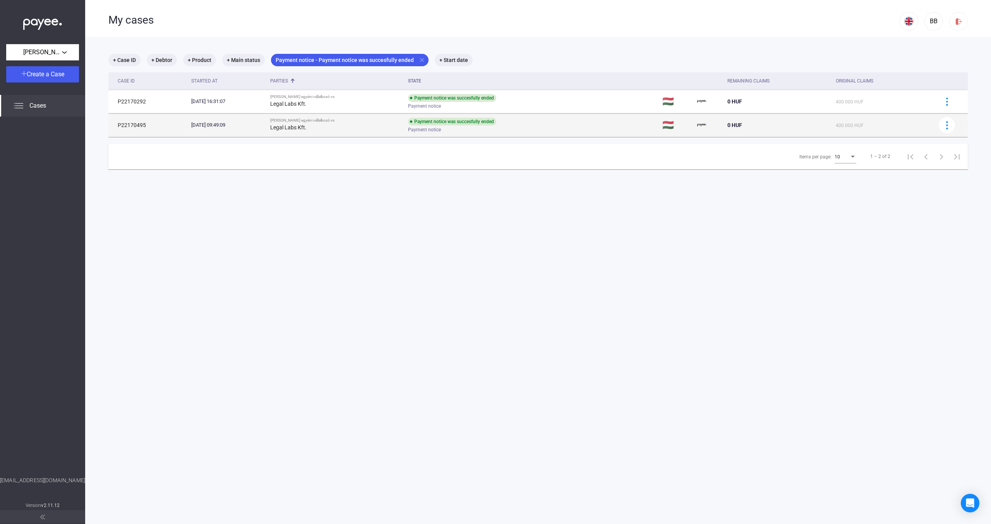
click at [531, 126] on div "Payment notice was succesfully ended Payment notice" at bounding box center [470, 125] width 124 height 15
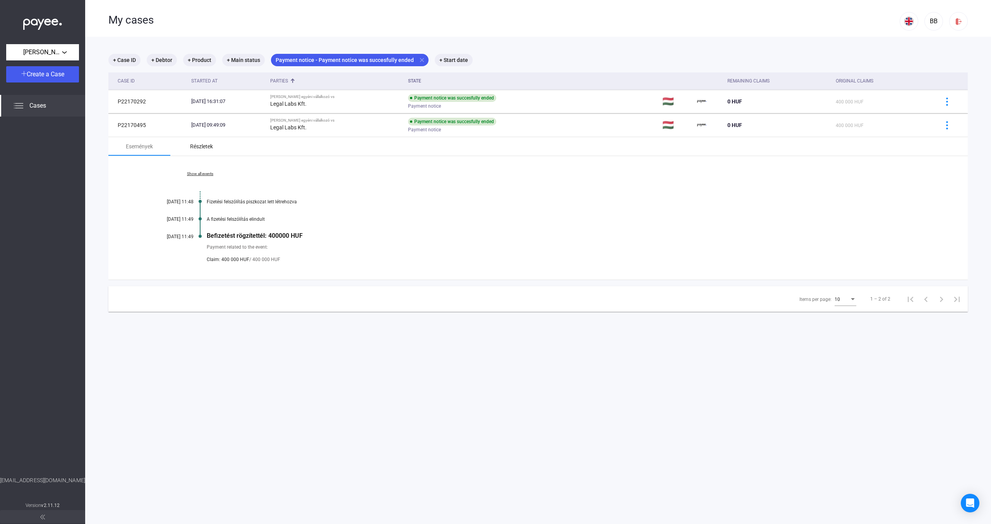
click at [192, 146] on div "Részletek" at bounding box center [201, 146] width 23 height 9
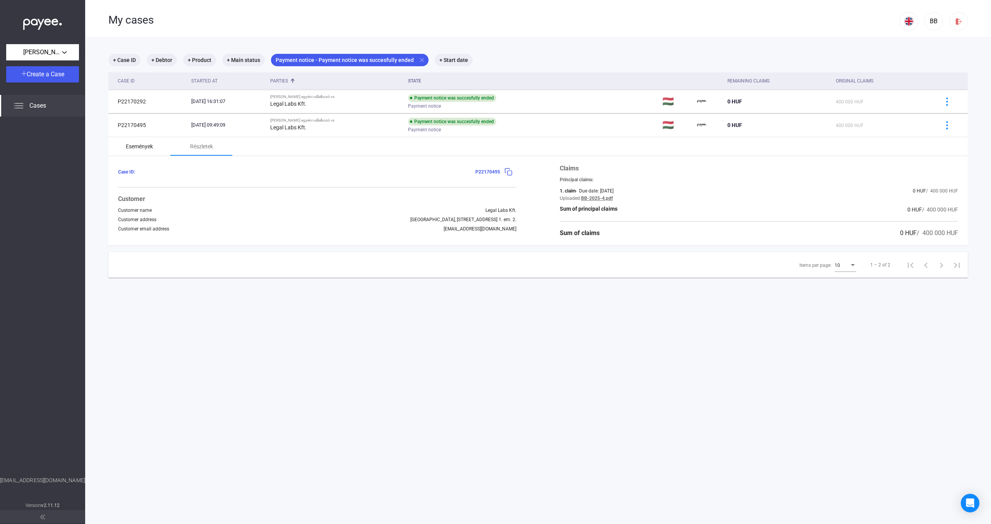
click at [152, 144] on div "Események" at bounding box center [139, 146] width 27 height 9
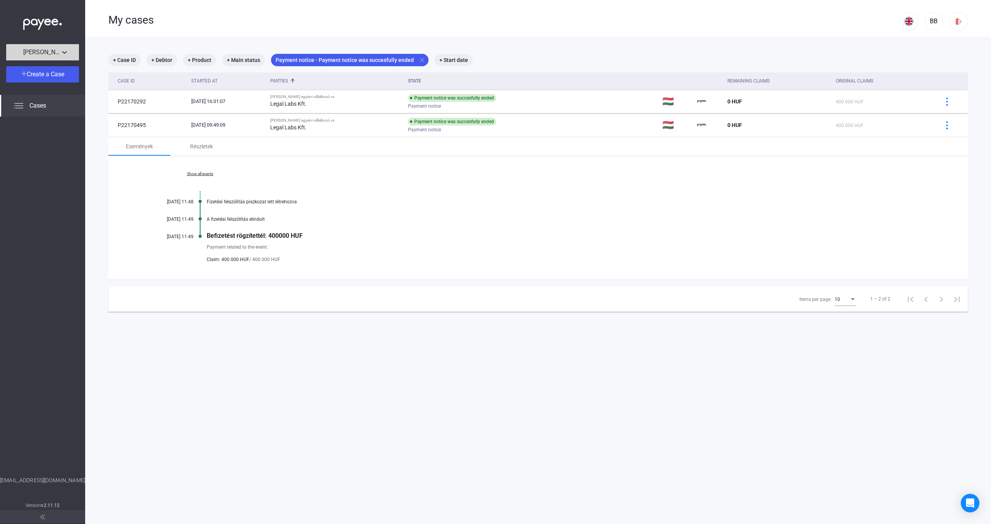
click at [65, 49] on div "[PERSON_NAME] egyéni vállalkozó" at bounding box center [43, 53] width 68 height 10
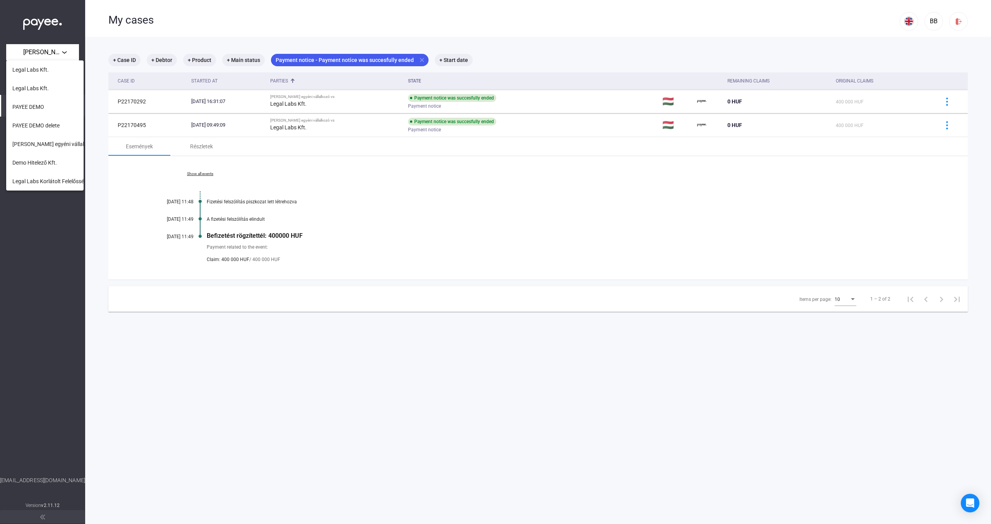
click at [63, 50] on div at bounding box center [495, 262] width 991 height 524
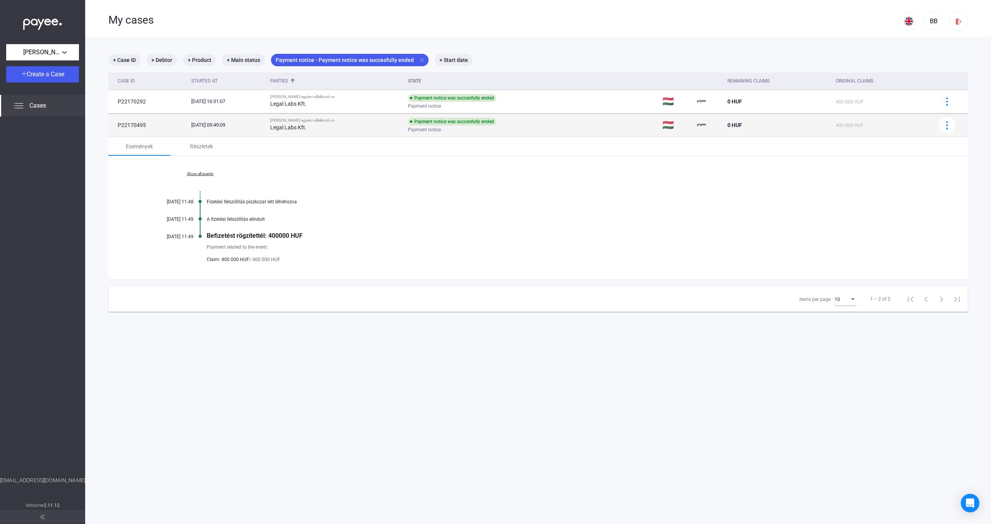
click at [341, 125] on div "Legal Labs Kft." at bounding box center [336, 127] width 132 height 9
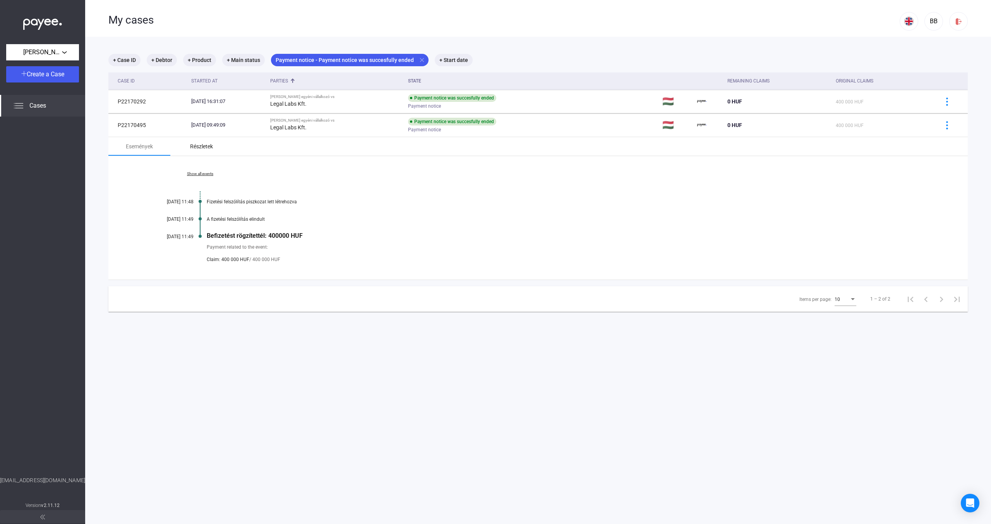
click at [204, 144] on div "Részletek" at bounding box center [201, 146] width 23 height 9
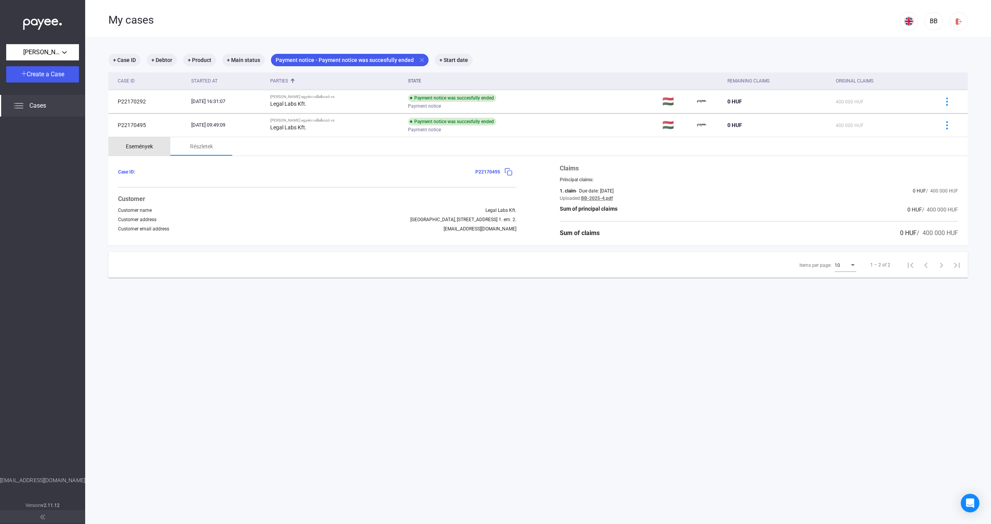
click at [154, 148] on div "Események" at bounding box center [139, 146] width 62 height 19
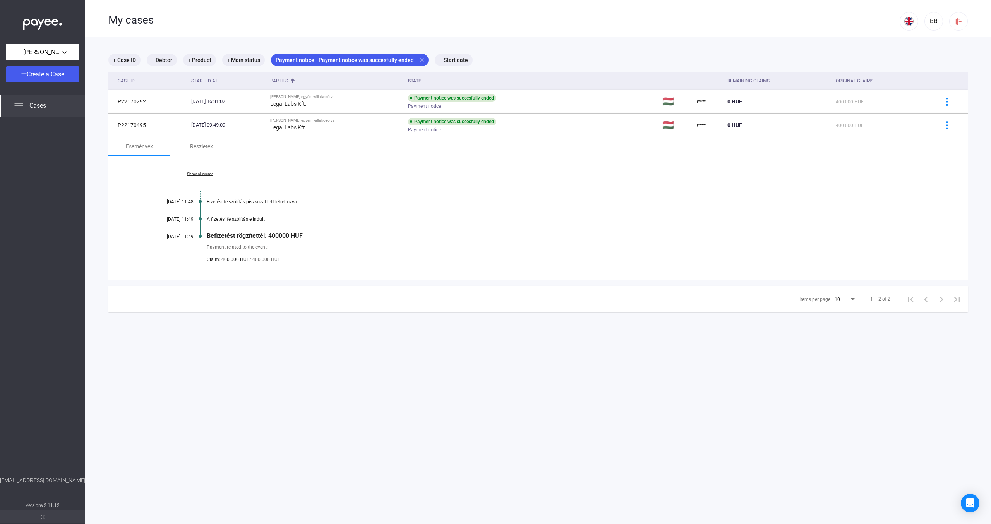
click at [703, 18] on div "My cases" at bounding box center [503, 20] width 791 height 13
click at [64, 74] on span "Create a Case" at bounding box center [46, 73] width 38 height 7
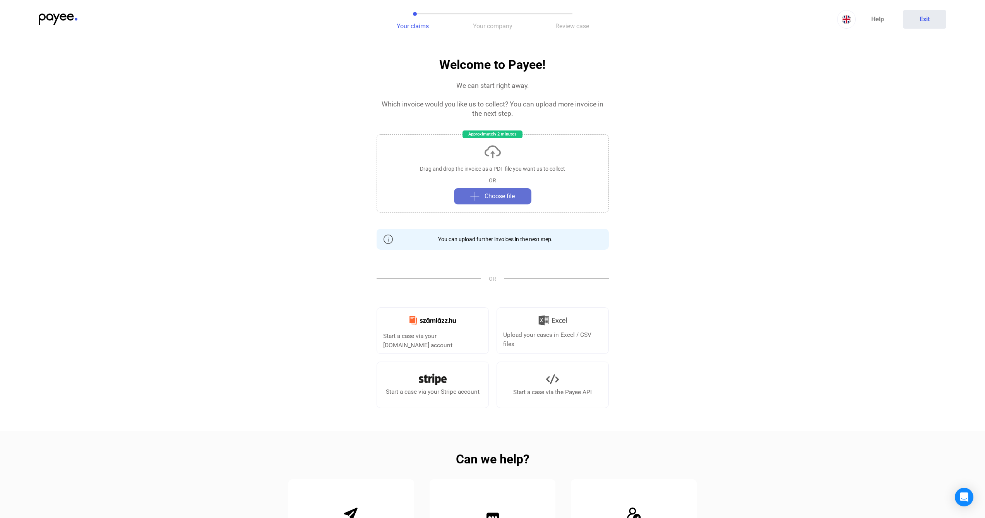
click at [499, 194] on span "Choose file" at bounding box center [500, 196] width 30 height 9
click at [513, 194] on span "Choose file" at bounding box center [500, 196] width 30 height 9
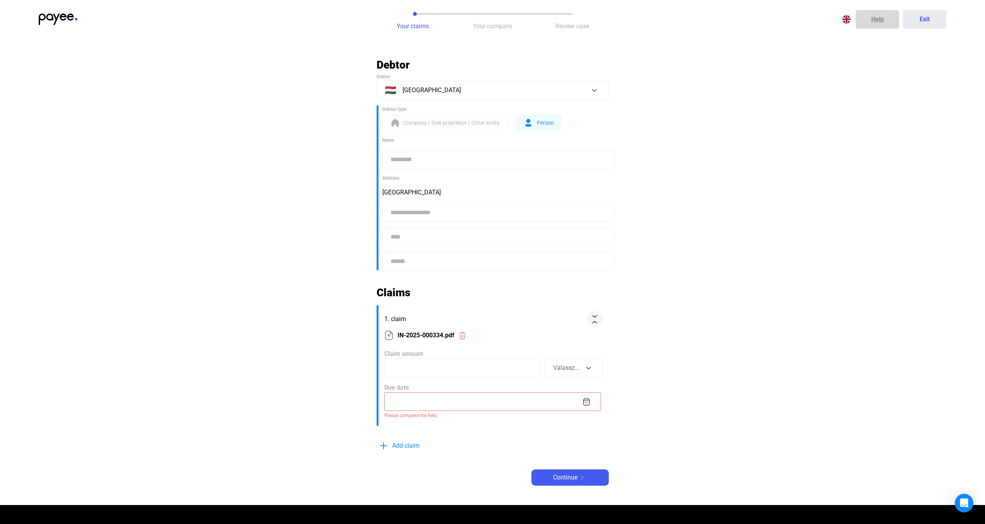
click at [877, 14] on link "Help" at bounding box center [877, 19] width 43 height 19
